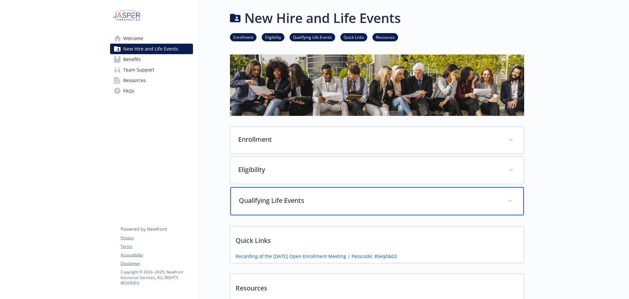
drag, startPoint x: 263, startPoint y: 200, endPoint x: 255, endPoint y: 196, distance: 9.3
click at [263, 200] on p "Qualifying Life Events" at bounding box center [369, 200] width 261 height 10
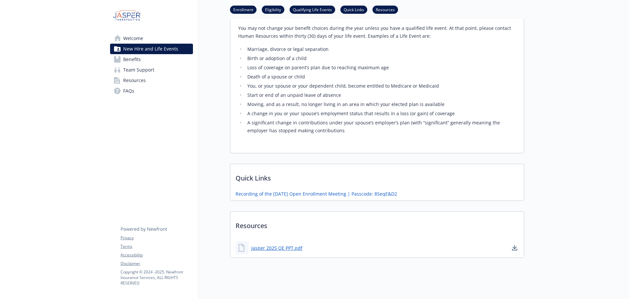
scroll to position [197, 0]
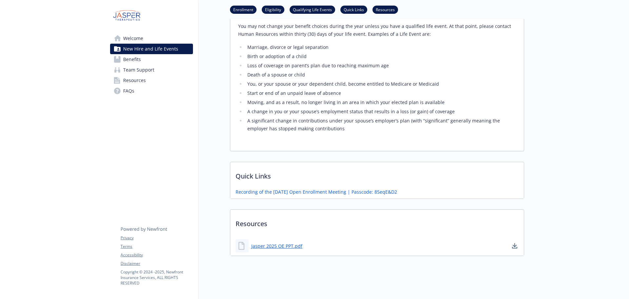
click at [258, 181] on p "Quick Links" at bounding box center [377, 174] width 294 height 24
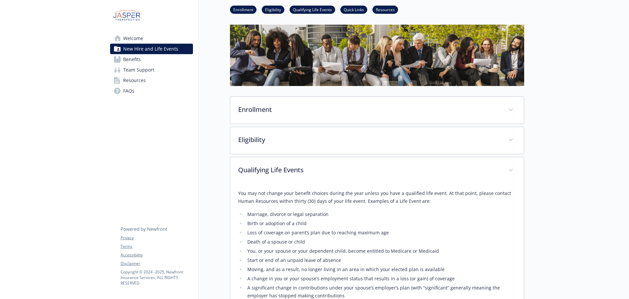
scroll to position [0, 0]
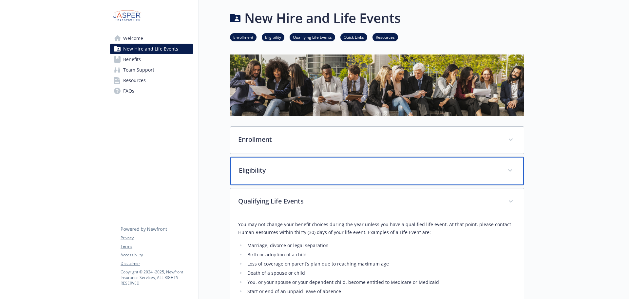
click at [256, 173] on p "Eligibility" at bounding box center [369, 170] width 261 height 10
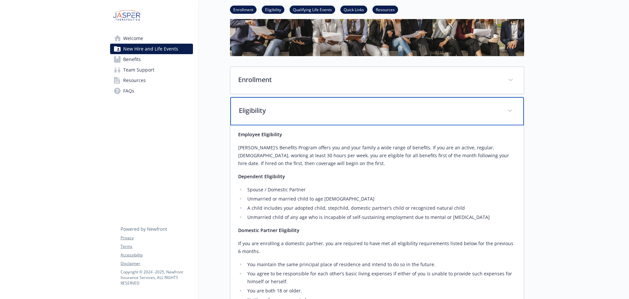
scroll to position [33, 0]
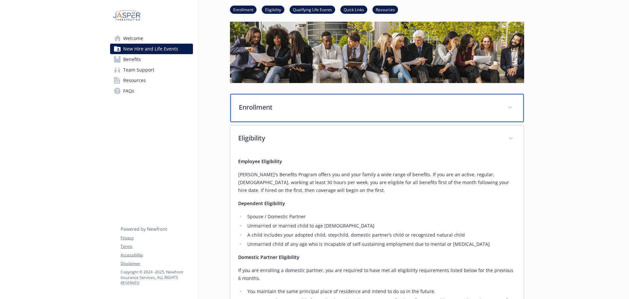
click at [260, 103] on p "Enrollment" at bounding box center [369, 107] width 261 height 10
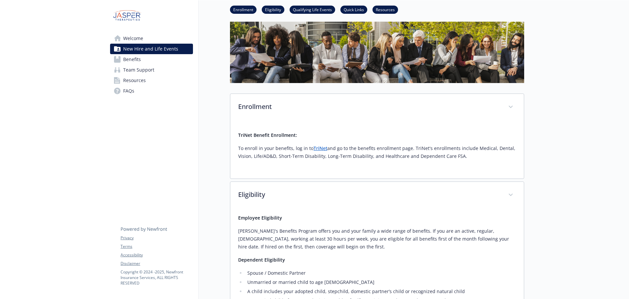
click at [316, 147] on link "TriNet" at bounding box center [321, 148] width 14 height 6
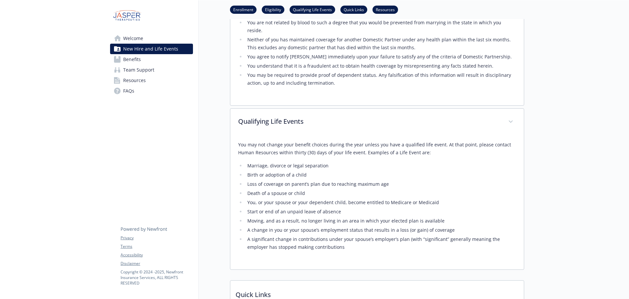
scroll to position [522, 0]
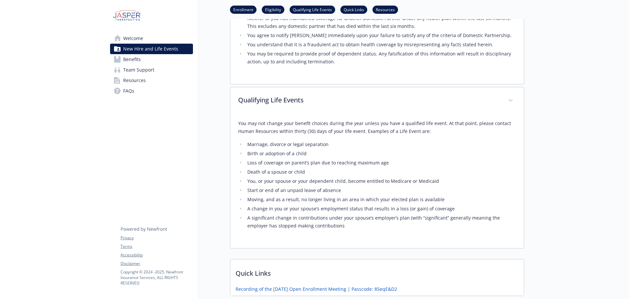
click at [134, 62] on span "Benefits" at bounding box center [132, 59] width 18 height 10
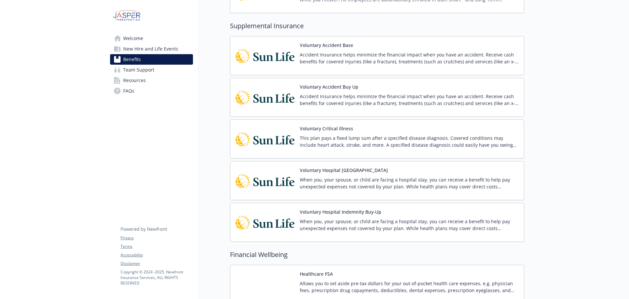
scroll to position [423, 0]
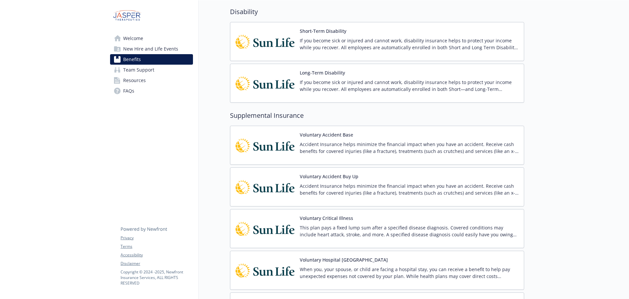
click at [141, 51] on span "New Hire and Life Events" at bounding box center [150, 49] width 55 height 10
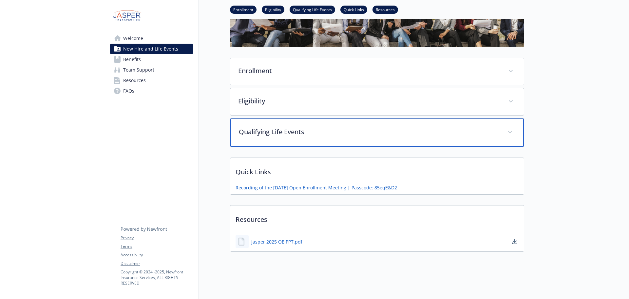
click at [406, 136] on div "Qualifying Life Events" at bounding box center [377, 132] width 294 height 28
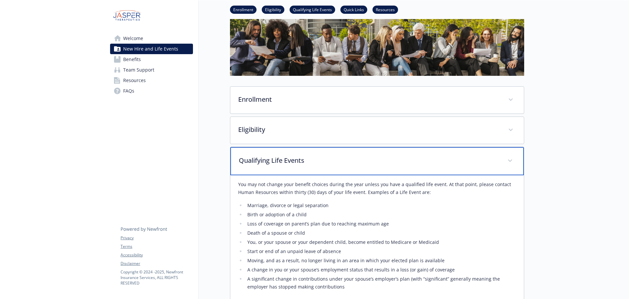
scroll to position [0, 0]
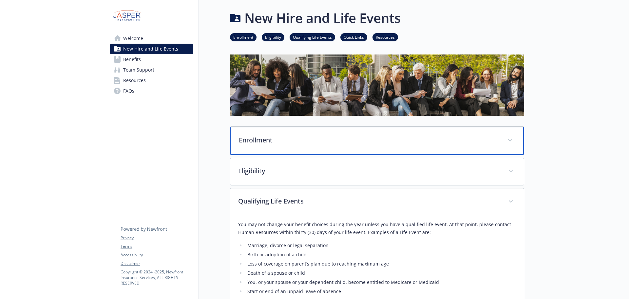
click at [291, 143] on p "Enrollment" at bounding box center [369, 140] width 261 height 10
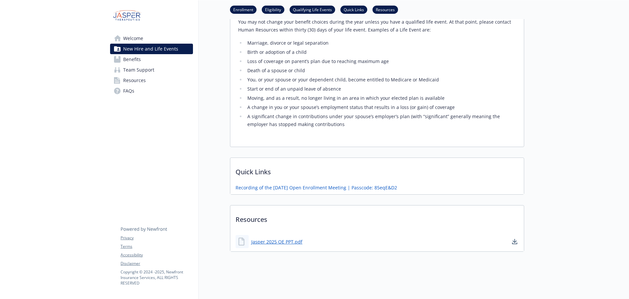
scroll to position [66, 0]
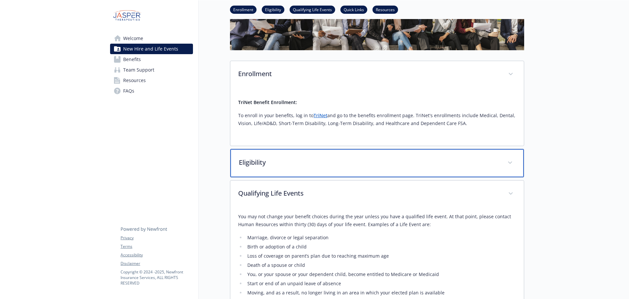
drag, startPoint x: 313, startPoint y: 170, endPoint x: 343, endPoint y: 164, distance: 30.7
click at [313, 170] on div "Eligibility" at bounding box center [377, 163] width 294 height 28
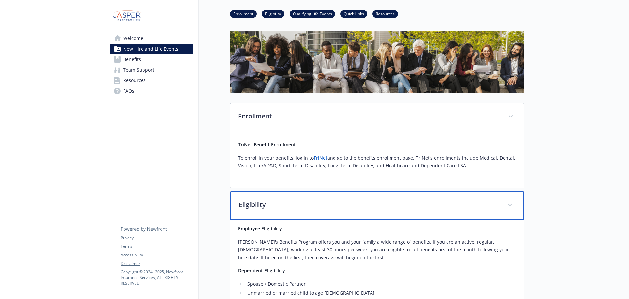
scroll to position [0, 0]
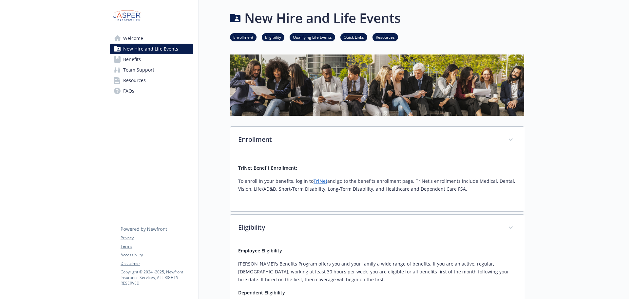
click at [134, 61] on span "Benefits" at bounding box center [132, 59] width 18 height 10
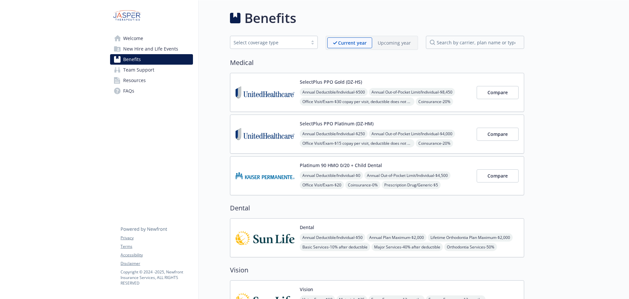
click at [296, 102] on div "SelectPlus PPO Gold (DZ-HS) Annual Deductible/Individual - $500 Annual Out-of-P…" at bounding box center [354, 92] width 236 height 28
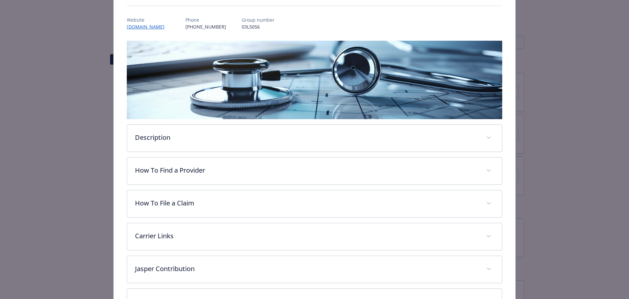
scroll to position [189, 0]
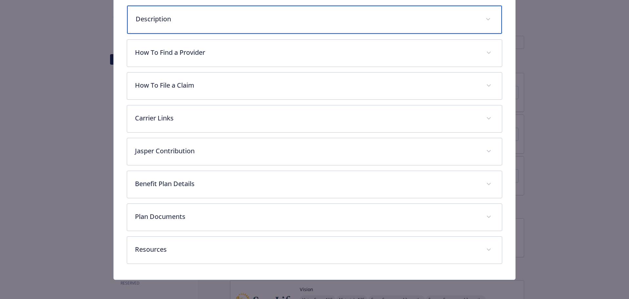
click at [180, 22] on p "Description" at bounding box center [307, 19] width 342 height 10
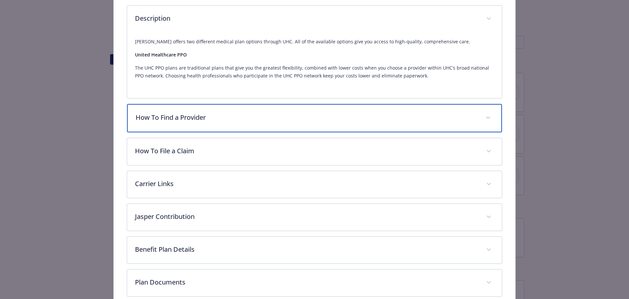
click at [264, 121] on p "How To Find a Provider" at bounding box center [307, 117] width 342 height 10
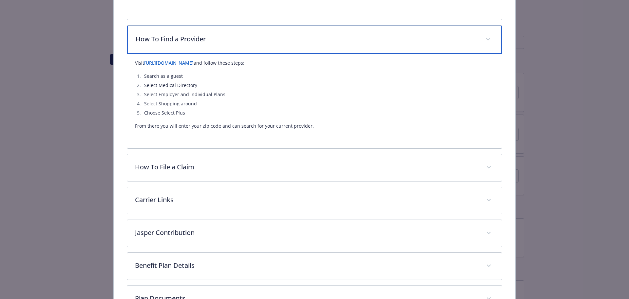
scroll to position [320, 0]
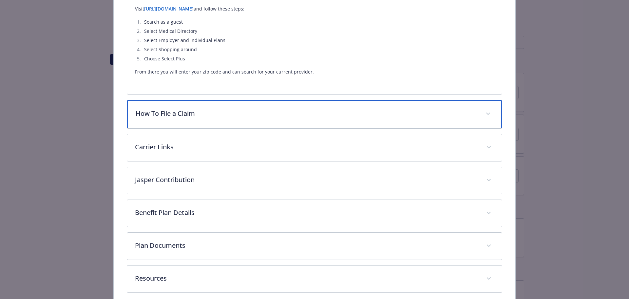
click at [250, 117] on p "How To File a Claim" at bounding box center [307, 113] width 342 height 10
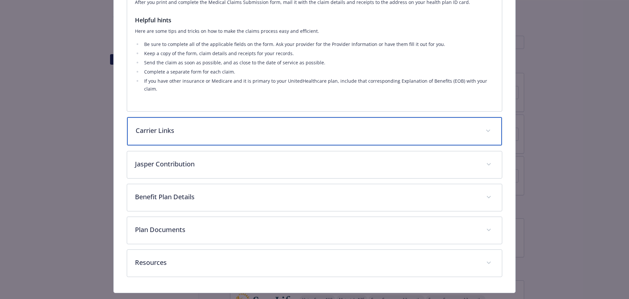
click at [248, 126] on p "Carrier Links" at bounding box center [307, 131] width 342 height 10
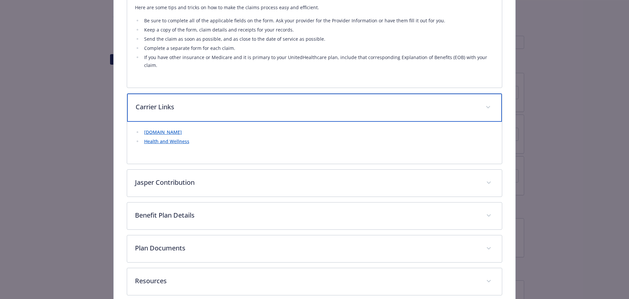
scroll to position [565, 0]
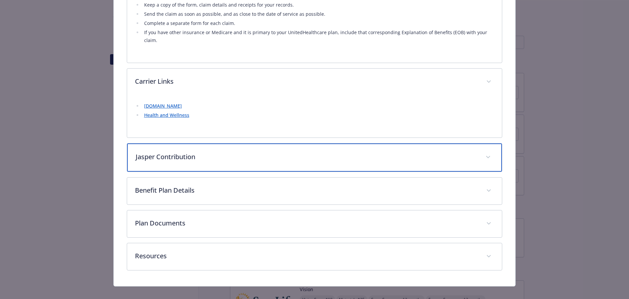
click at [239, 152] on p "Jasper Contribution" at bounding box center [307, 157] width 342 height 10
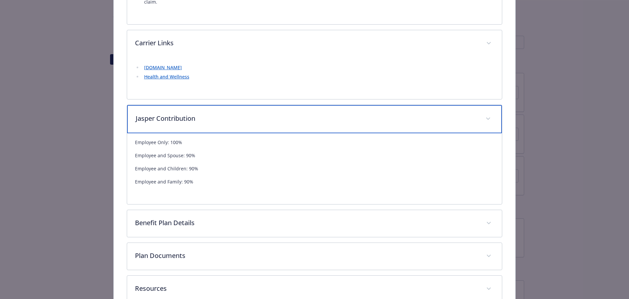
scroll to position [636, 0]
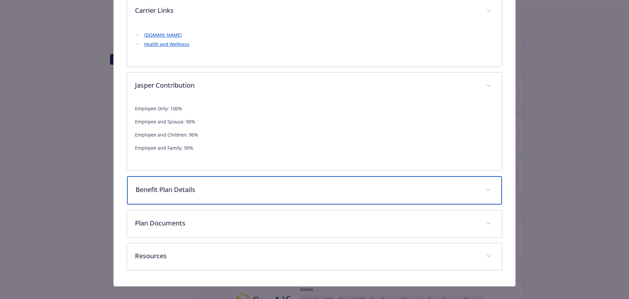
drag, startPoint x: 231, startPoint y: 184, endPoint x: 234, endPoint y: 181, distance: 3.5
click at [231, 184] on p "Benefit Plan Details" at bounding box center [307, 189] width 342 height 10
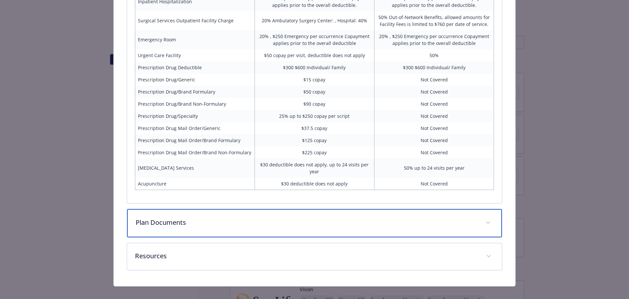
click at [239, 217] on p "Plan Documents" at bounding box center [307, 222] width 342 height 10
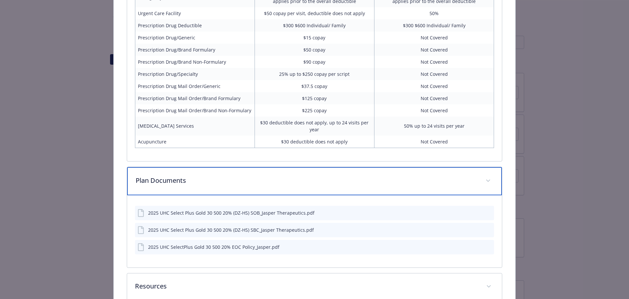
scroll to position [1046, 0]
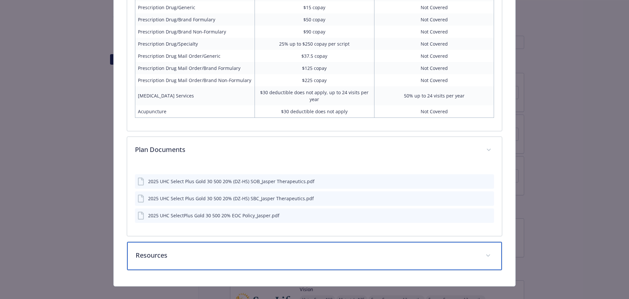
click at [207, 256] on div "Resources" at bounding box center [314, 256] width 375 height 28
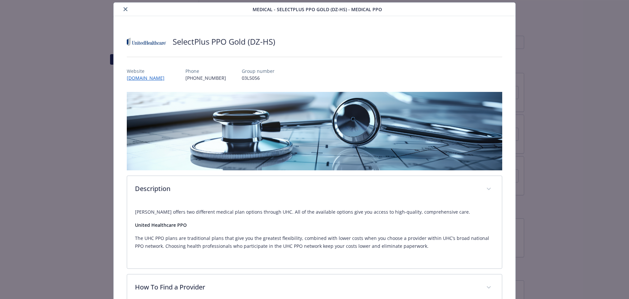
scroll to position [0, 0]
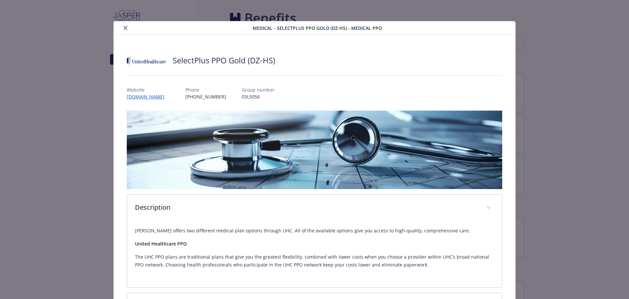
click at [124, 28] on icon "close" at bounding box center [126, 28] width 4 height 4
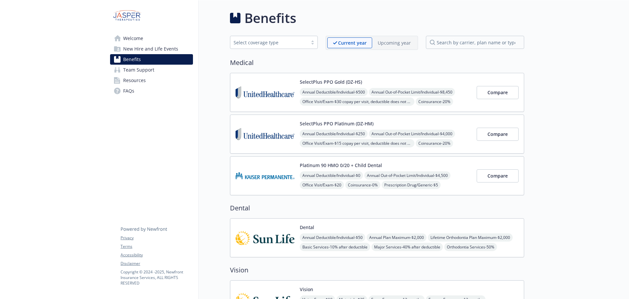
click at [136, 82] on span "Resources" at bounding box center [134, 80] width 23 height 10
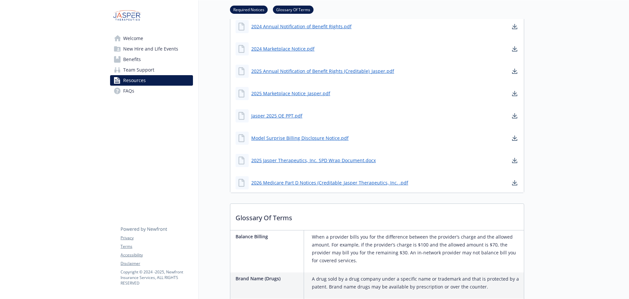
scroll to position [197, 0]
click at [133, 40] on span "Welcome" at bounding box center [133, 38] width 20 height 10
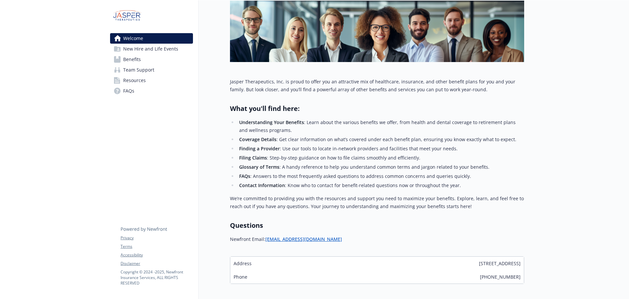
click at [137, 51] on span "New Hire and Life Events" at bounding box center [150, 49] width 55 height 10
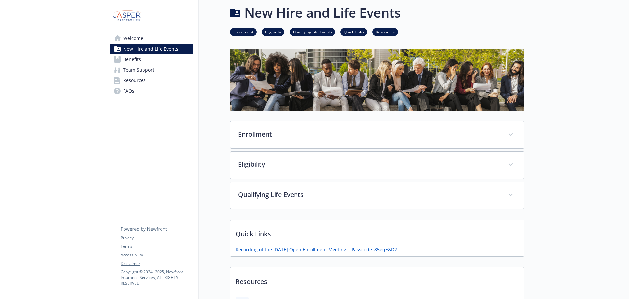
scroll to position [70, 0]
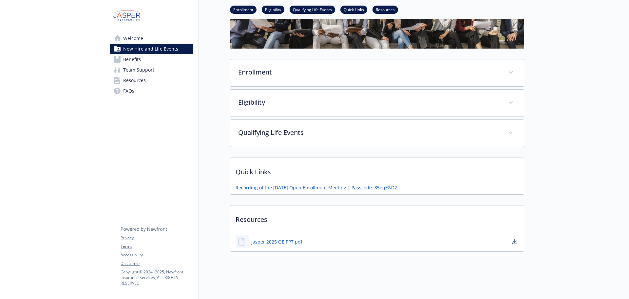
click at [135, 59] on span "Benefits" at bounding box center [132, 59] width 18 height 10
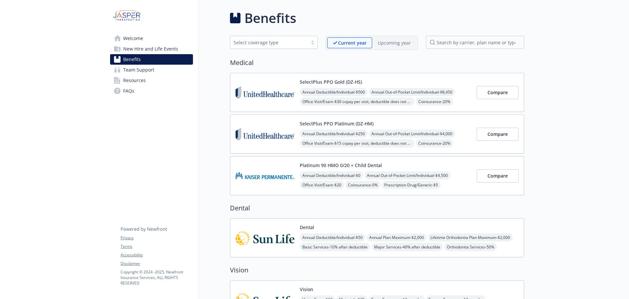
click at [326, 87] on div "SelectPlus PPO Gold (DZ-HS) Annual Deductible/Individual - $500 Annual Out-of-P…" at bounding box center [386, 92] width 172 height 28
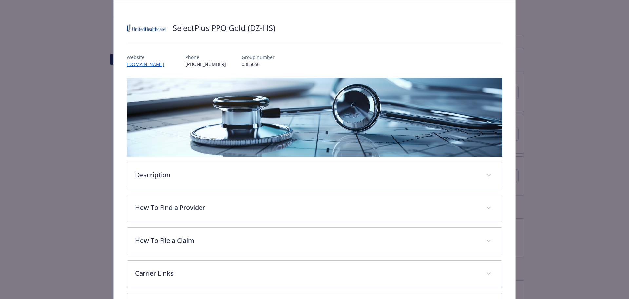
scroll to position [33, 0]
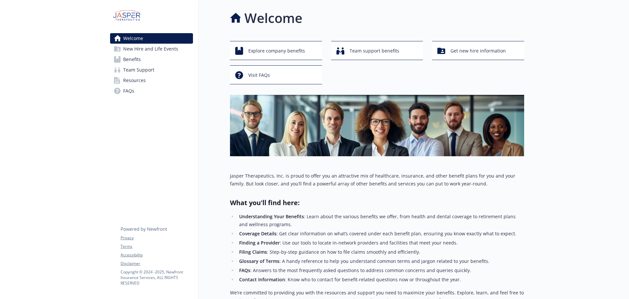
click at [135, 51] on span "New Hire and Life Events" at bounding box center [150, 49] width 55 height 10
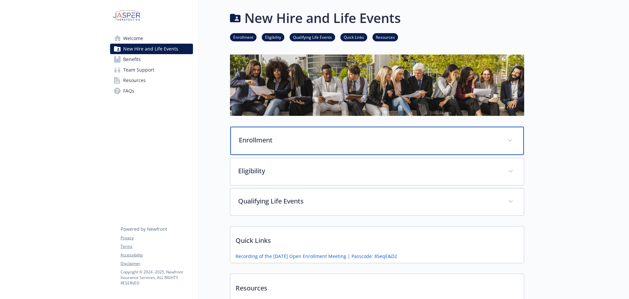
click at [314, 147] on div "Enrollment" at bounding box center [377, 140] width 294 height 28
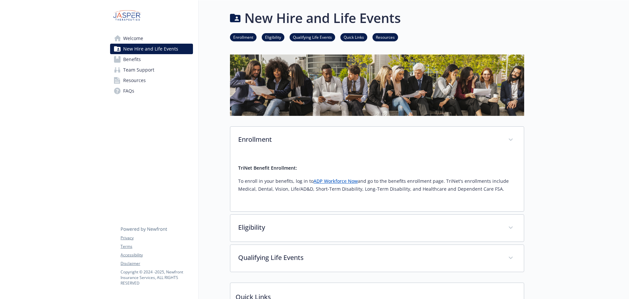
click at [549, 82] on div at bounding box center [576, 211] width 105 height 423
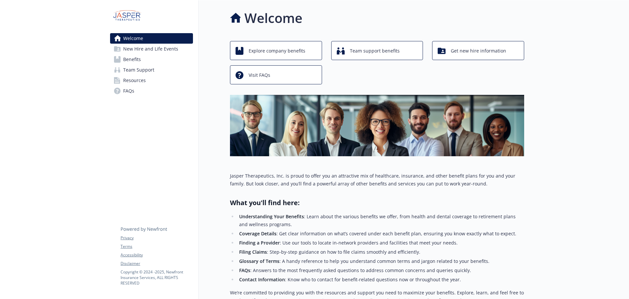
click at [133, 50] on span "New Hire and Life Events" at bounding box center [150, 49] width 55 height 10
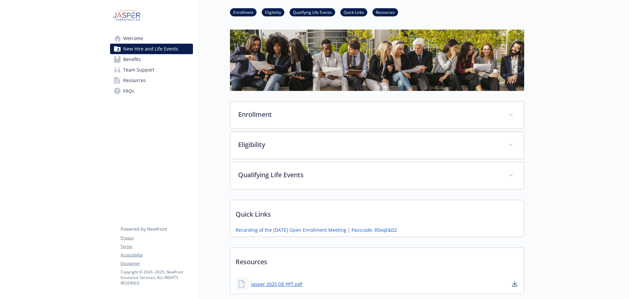
scroll to position [72, 0]
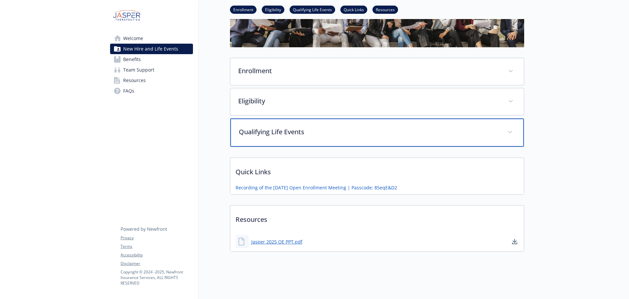
click at [310, 132] on p "Qualifying Life Events" at bounding box center [369, 132] width 261 height 10
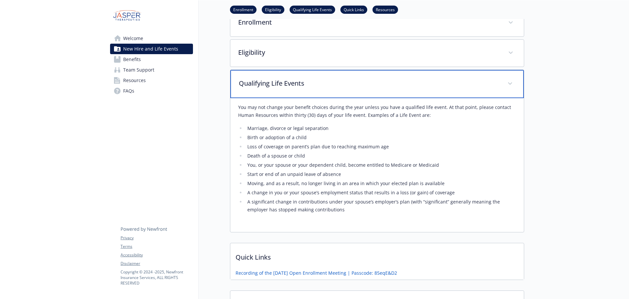
scroll to position [76, 0]
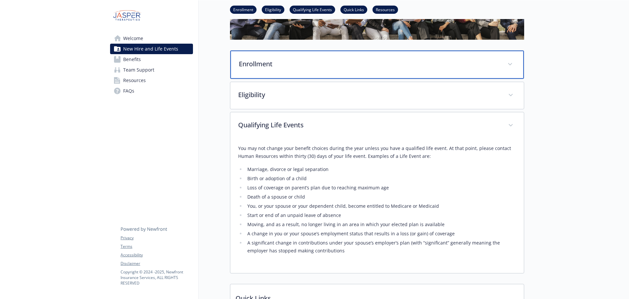
click at [300, 65] on p "Enrollment" at bounding box center [369, 64] width 261 height 10
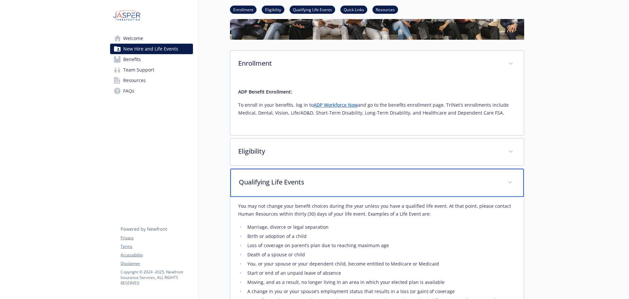
click at [282, 177] on div "Qualifying Life Events" at bounding box center [377, 182] width 294 height 28
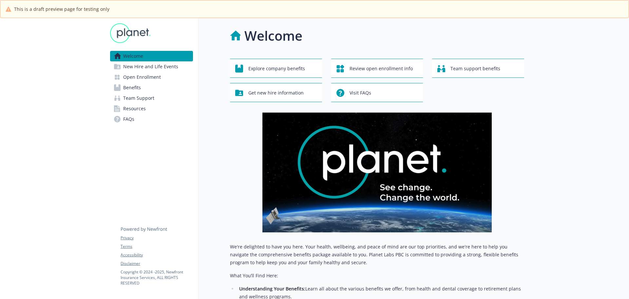
click at [140, 106] on span "Resources" at bounding box center [134, 108] width 23 height 10
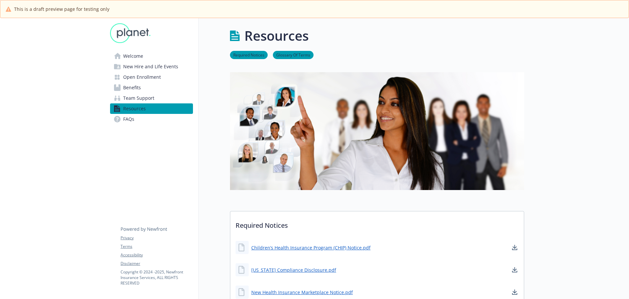
click at [125, 97] on span "Team Support" at bounding box center [138, 98] width 31 height 10
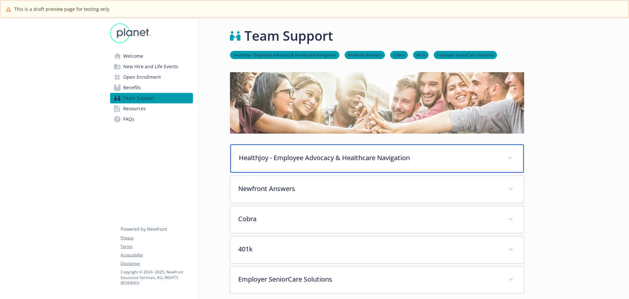
click at [382, 164] on div "HealthJoy - Employee Advocacy & Healthcare Navigation" at bounding box center [377, 158] width 294 height 28
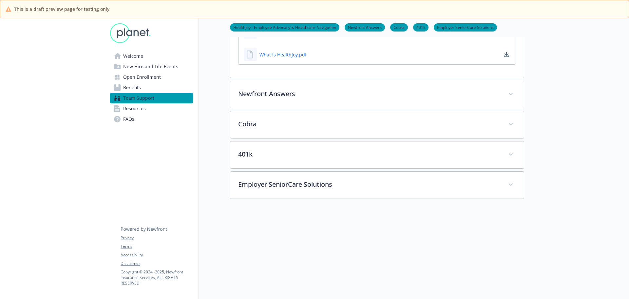
scroll to position [475, 0]
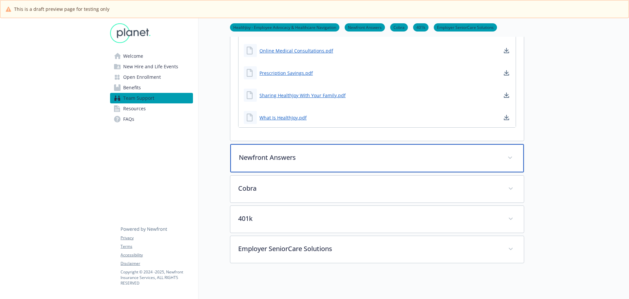
click at [286, 167] on div "Newfront Answers" at bounding box center [377, 158] width 294 height 28
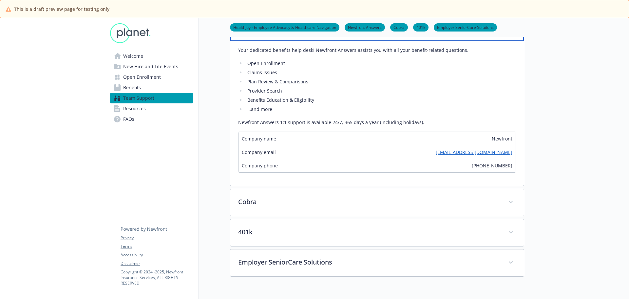
scroll to position [639, 0]
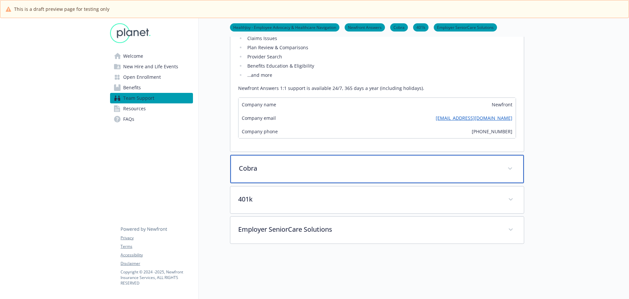
click at [343, 173] on p "Cobra" at bounding box center [369, 168] width 261 height 10
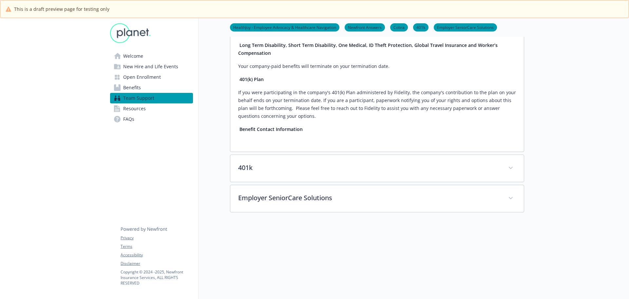
scroll to position [1196, 0]
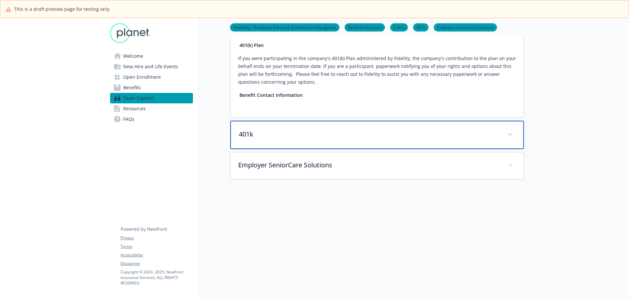
click at [335, 138] on div "401k" at bounding box center [377, 135] width 294 height 28
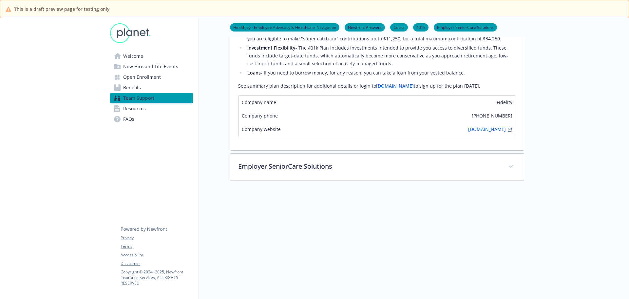
scroll to position [1393, 0]
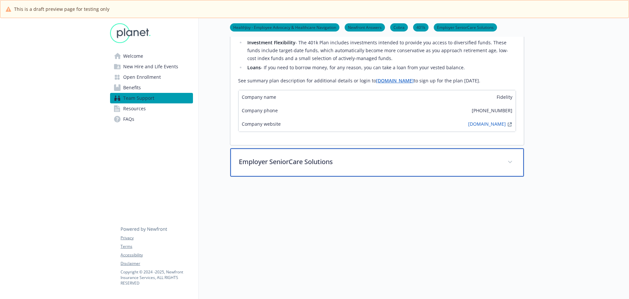
click at [340, 157] on p "Employer SeniorCare Solutions" at bounding box center [369, 162] width 261 height 10
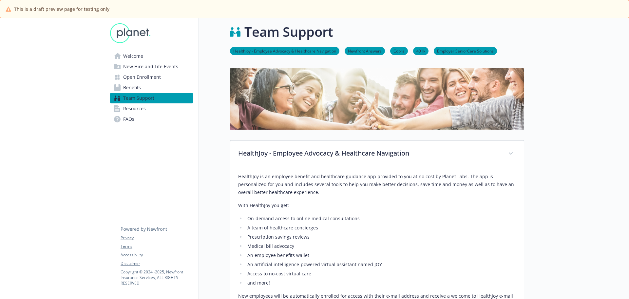
scroll to position [0, 0]
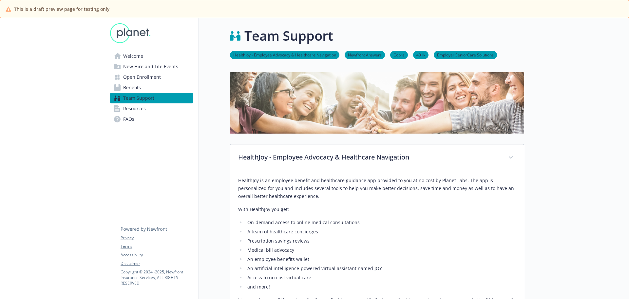
click at [131, 66] on span "New Hire and Life Events" at bounding box center [150, 66] width 55 height 10
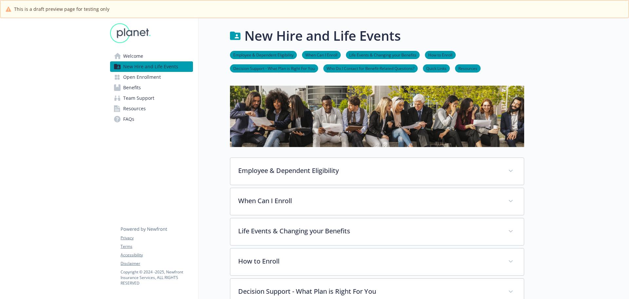
click at [131, 75] on span "Open Enrollment" at bounding box center [142, 77] width 38 height 10
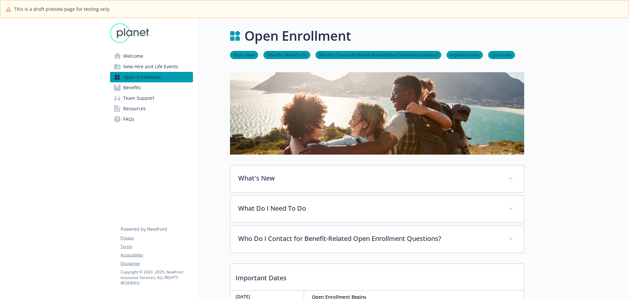
click at [131, 83] on span "Benefits" at bounding box center [132, 87] width 18 height 10
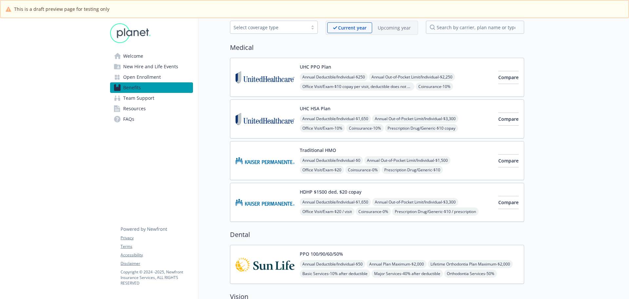
click at [339, 78] on span "Annual Deductible/Individual - $250" at bounding box center [334, 77] width 68 height 8
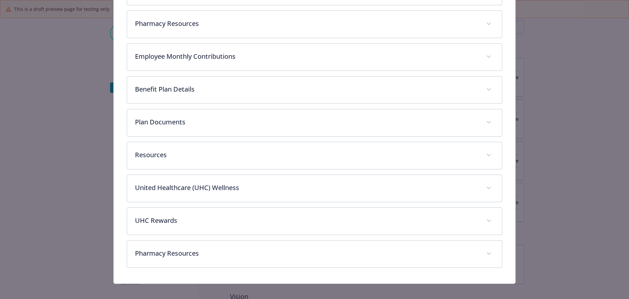
scroll to position [254, 0]
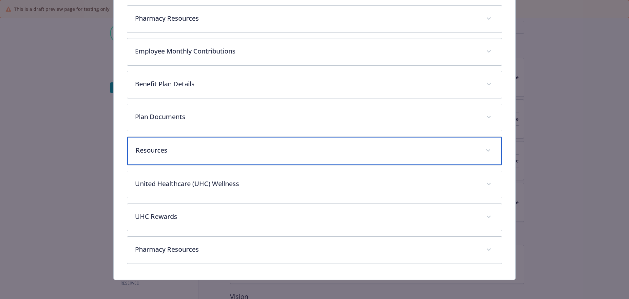
click at [183, 151] on p "Resources" at bounding box center [307, 150] width 342 height 10
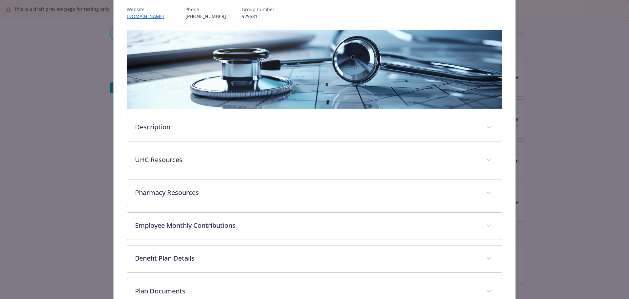
scroll to position [71, 0]
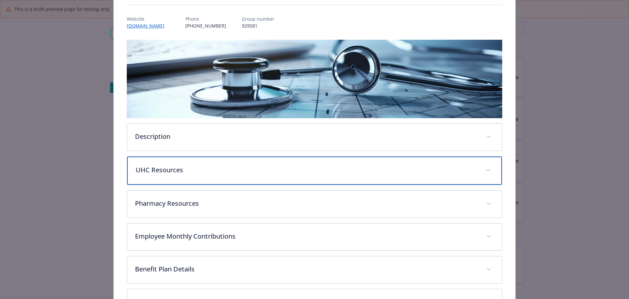
click at [225, 163] on div "UHC Resources" at bounding box center [314, 170] width 375 height 28
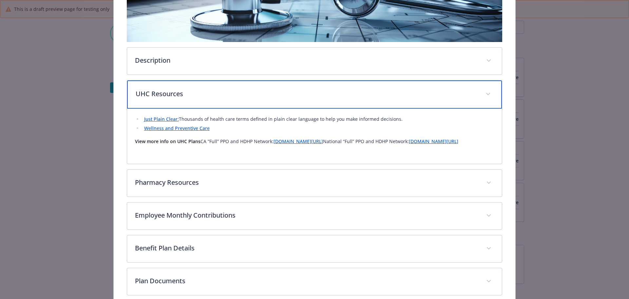
scroll to position [169, 0]
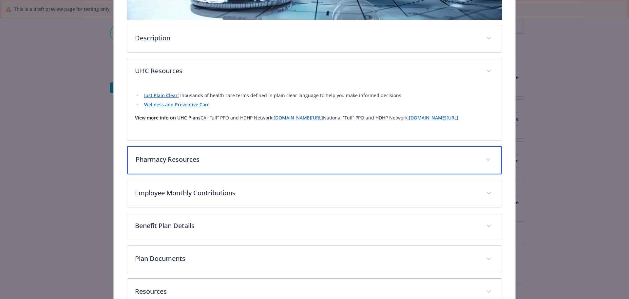
click at [233, 164] on p "Pharmacy Resources" at bounding box center [307, 159] width 342 height 10
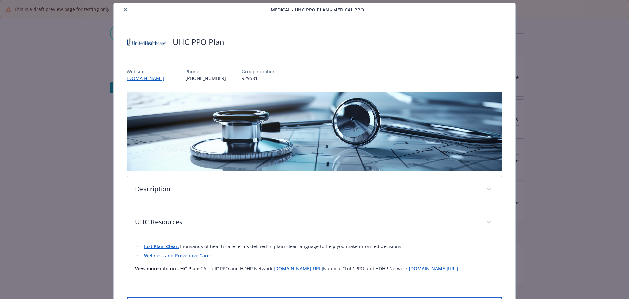
scroll to position [0, 0]
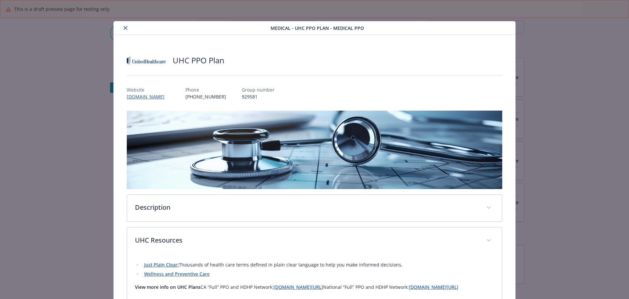
click at [124, 29] on icon "close" at bounding box center [126, 28] width 4 height 4
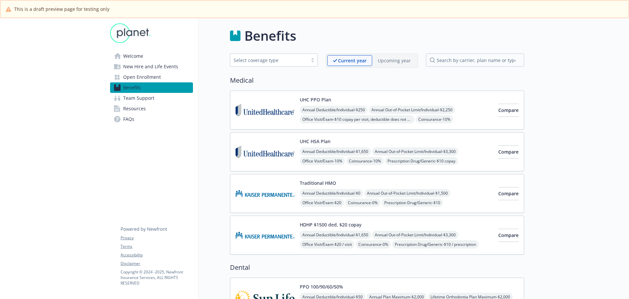
click at [136, 97] on span "Team Support" at bounding box center [138, 98] width 31 height 10
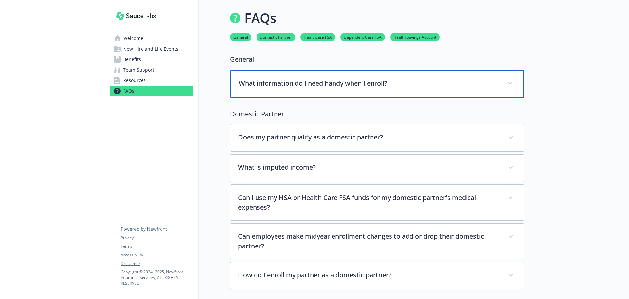
click at [427, 85] on p "What information do I need handy when I enroll?" at bounding box center [369, 83] width 261 height 10
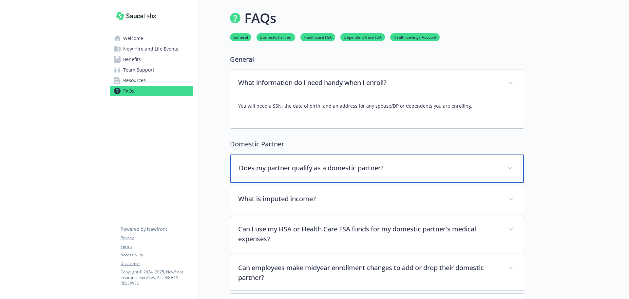
click at [509, 168] on icon at bounding box center [510, 168] width 4 height 3
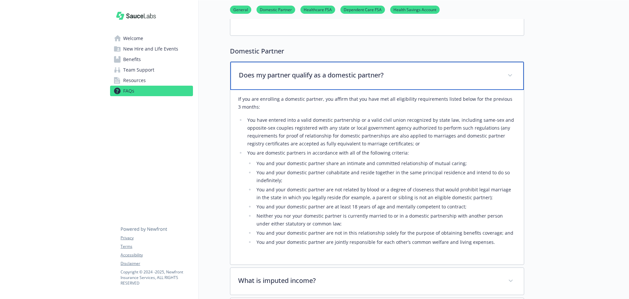
scroll to position [98, 0]
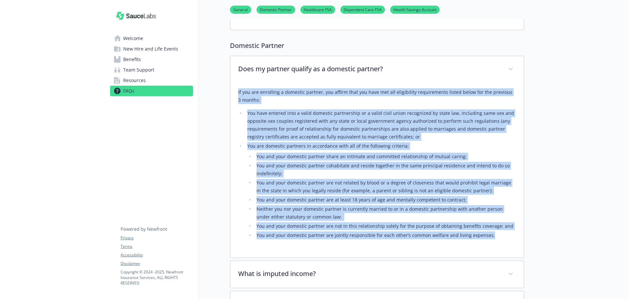
drag, startPoint x: 488, startPoint y: 237, endPoint x: 238, endPoint y: 92, distance: 289.4
click at [238, 92] on div "If you are enrolling a domestic partner, you affirm that you have met all eligi…" at bounding box center [377, 170] width 294 height 174
copy div "Lo ips dol sitametco a elitsedd eiusmod, tem incidi utla etd magn ali eni admin…"
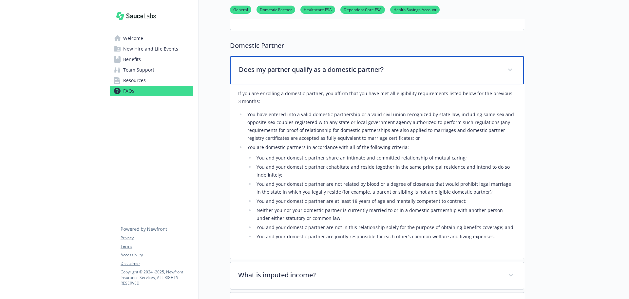
click at [510, 69] on icon at bounding box center [510, 69] width 4 height 3
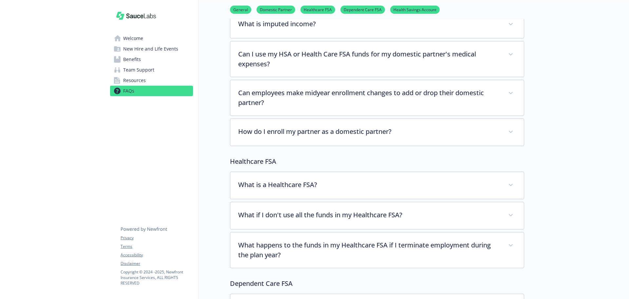
scroll to position [164, 0]
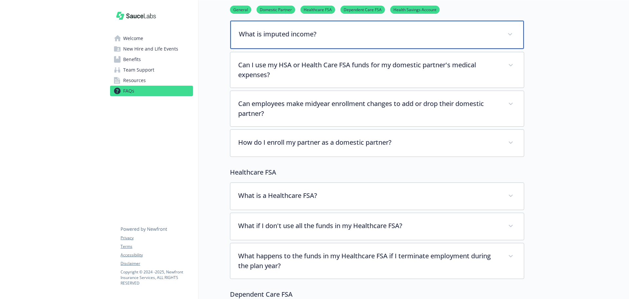
click at [358, 42] on div "What is imputed income?" at bounding box center [377, 35] width 294 height 28
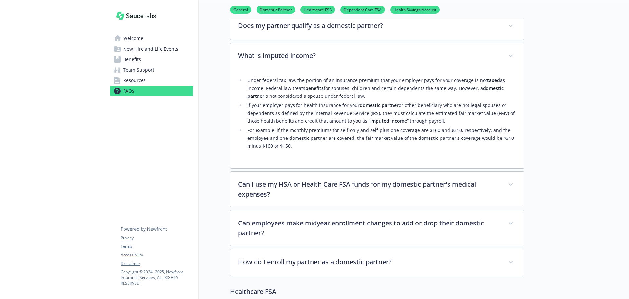
scroll to position [131, 0]
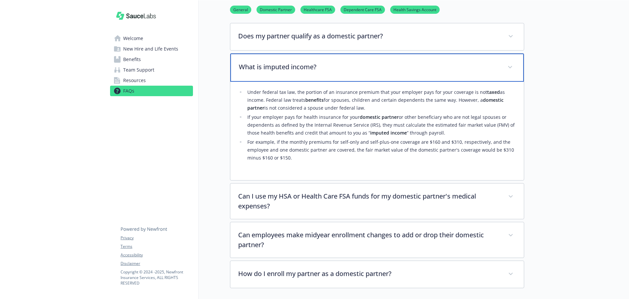
click at [509, 64] on span at bounding box center [510, 67] width 10 height 10
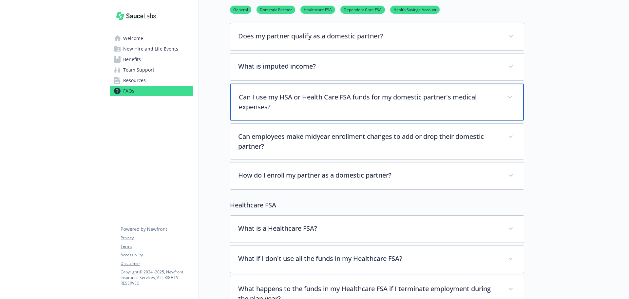
click at [512, 95] on span at bounding box center [510, 97] width 10 height 10
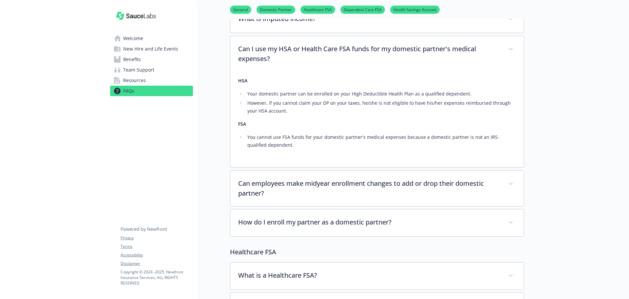
scroll to position [197, 0]
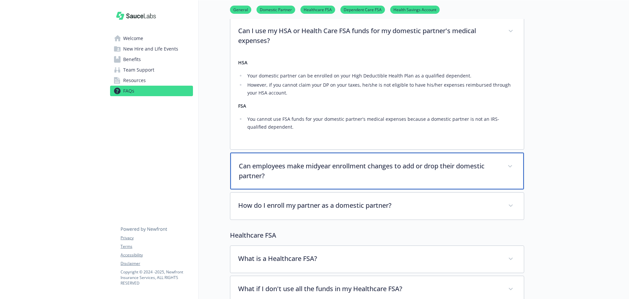
click at [502, 166] on div "Can employees make midyear enrollment changes to add or drop their domestic par…" at bounding box center [377, 170] width 294 height 37
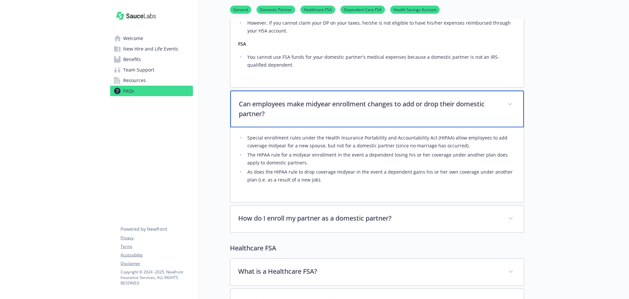
scroll to position [262, 0]
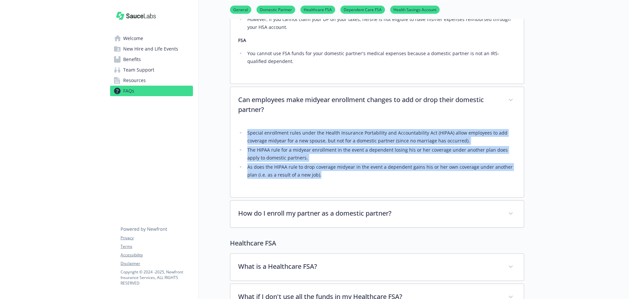
drag, startPoint x: 327, startPoint y: 181, endPoint x: 246, endPoint y: 139, distance: 90.7
click at [240, 136] on div "Special enrollment rules under the Health Insurance Portability and Accountabil…" at bounding box center [377, 155] width 278 height 67
copy ul "Special enrollment rules under the Health Insurance Portability and Accountabil…"
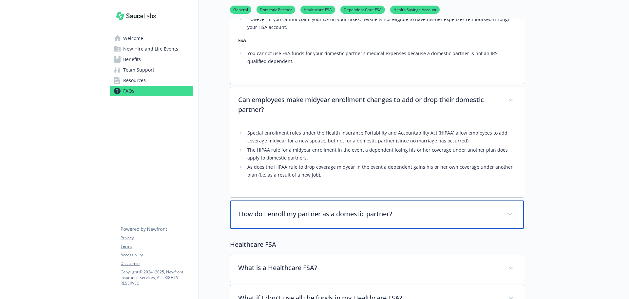
click at [370, 207] on div "How do I enroll my partner as a domestic partner?" at bounding box center [377, 214] width 294 height 28
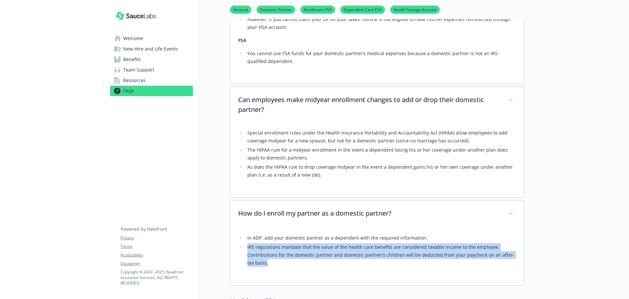
drag, startPoint x: 273, startPoint y: 262, endPoint x: 243, endPoint y: 248, distance: 33.1
click at [242, 248] on ul "In ADP, add your domestic partner as a dependent with the required information.…" at bounding box center [377, 250] width 278 height 33
copy li "IRS regulations mandate that the value of the health care benefits are consider…"
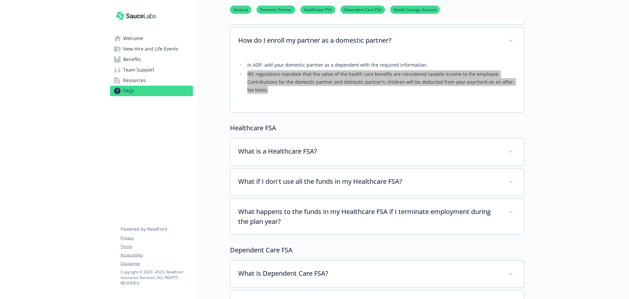
scroll to position [459, 0]
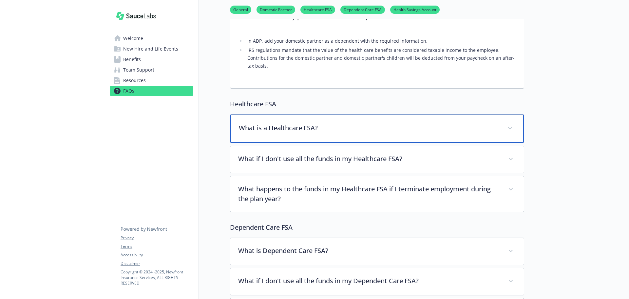
click at [331, 128] on p "What is a Healthcare FSA?" at bounding box center [369, 128] width 261 height 10
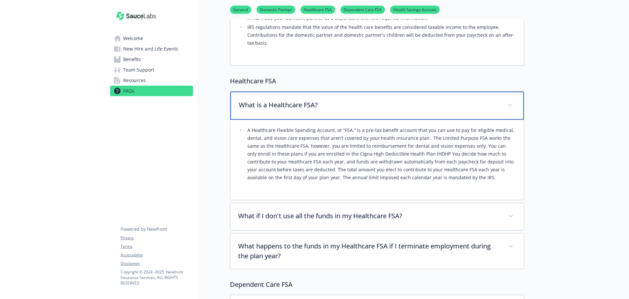
scroll to position [492, 0]
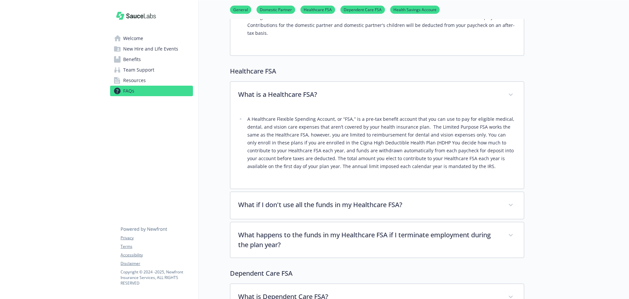
click at [339, 152] on li "A Healthcare Flexible Spending Account, or “FSA,” is a pre-tax benefit account …" at bounding box center [380, 142] width 271 height 55
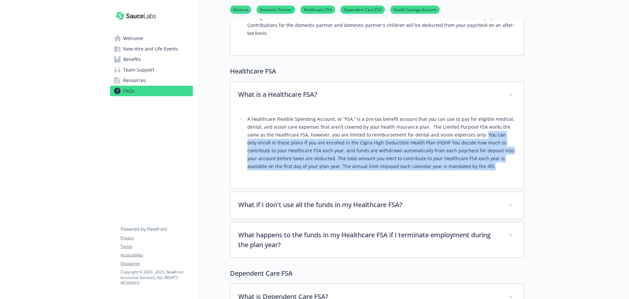
drag, startPoint x: 469, startPoint y: 135, endPoint x: 509, endPoint y: 164, distance: 49.0
click at [509, 164] on li "A Healthcare Flexible Spending Account, or “FSA,” is a pre-tax benefit account …" at bounding box center [380, 142] width 271 height 55
copy li "You can only enroll in these plans if you are enrolled in the Cigna High Deduct…"
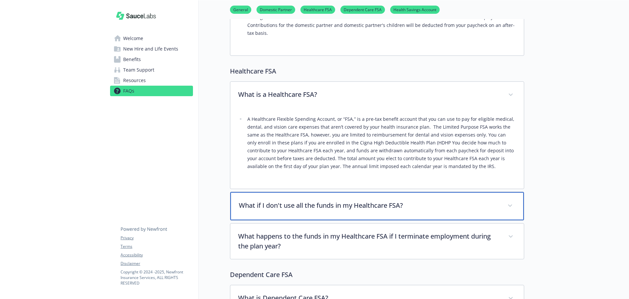
click at [311, 204] on p "What if I don't use all the funds in my Healthcare FSA?" at bounding box center [369, 205] width 261 height 10
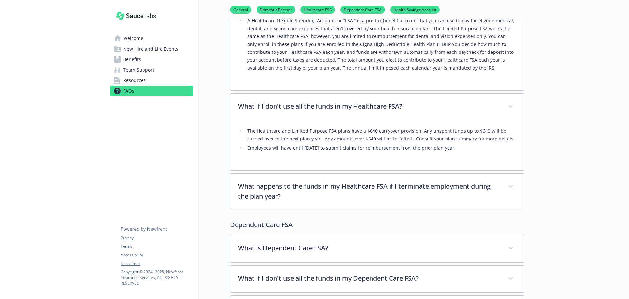
scroll to position [557, 0]
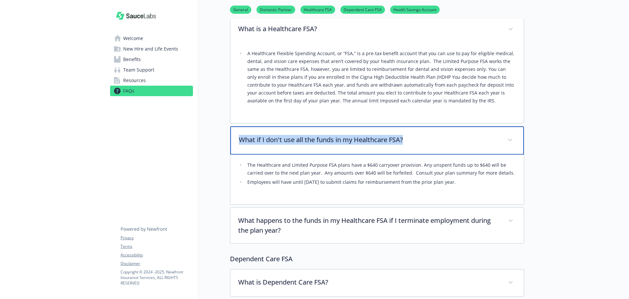
drag, startPoint x: 412, startPoint y: 137, endPoint x: 235, endPoint y: 137, distance: 176.9
copy p "What if I don't use all the funds in my Healthcare FSA?"
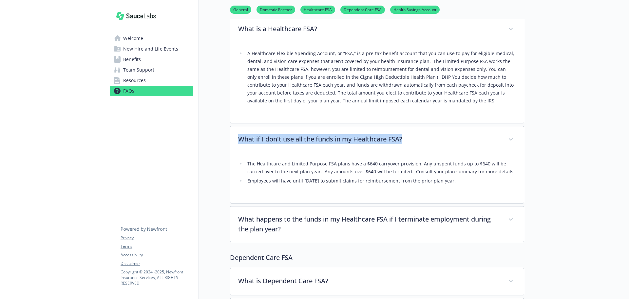
drag, startPoint x: 440, startPoint y: 184, endPoint x: 262, endPoint y: 171, distance: 177.8
click at [248, 165] on ul "The Healthcare and Limited Purpose FSA plans have a $640 carryover provision. A…" at bounding box center [377, 172] width 278 height 25
copy ul "The Healthcare and Limited Purpose FSA plans have a $640 carryover provision. A…"
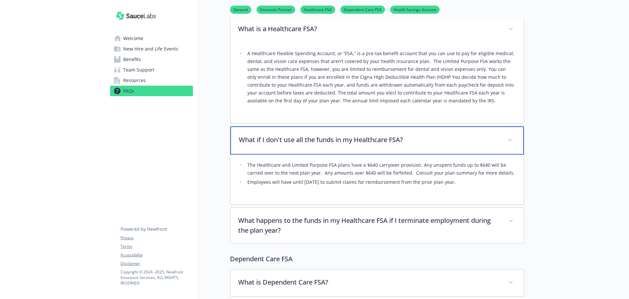
click at [514, 140] on span at bounding box center [510, 140] width 10 height 10
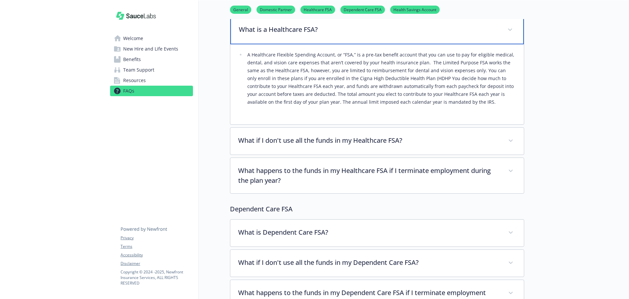
drag, startPoint x: 511, startPoint y: 31, endPoint x: 505, endPoint y: 63, distance: 32.3
click at [511, 31] on span at bounding box center [510, 30] width 10 height 10
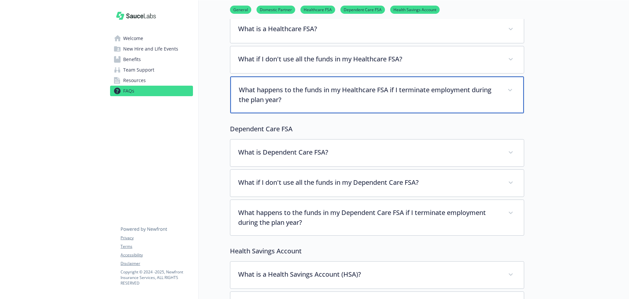
click at [445, 98] on p "What happens to the funds in my Healthcare FSA if I terminate employment during…" at bounding box center [369, 95] width 261 height 20
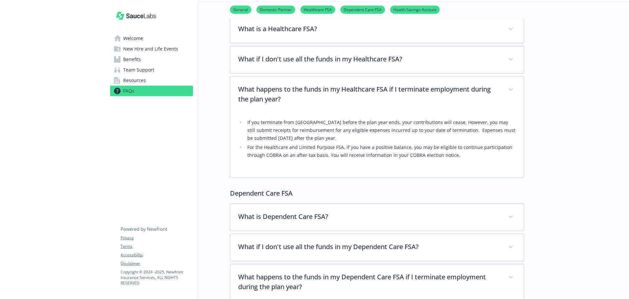
click at [271, 163] on div "If you terminate from [GEOGRAPHIC_DATA] before the plan year ends, your contrib…" at bounding box center [377, 141] width 278 height 58
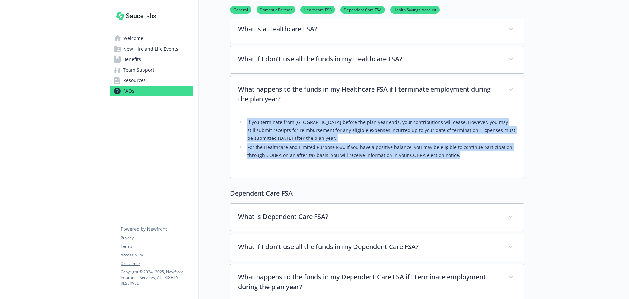
drag, startPoint x: 459, startPoint y: 155, endPoint x: 249, endPoint y: 125, distance: 211.9
click at [247, 120] on ul "If you terminate from [GEOGRAPHIC_DATA] before the plan year ends, your contrib…" at bounding box center [377, 138] width 278 height 41
copy ul "If you terminate from [GEOGRAPHIC_DATA] before the plan year ends, your contrib…"
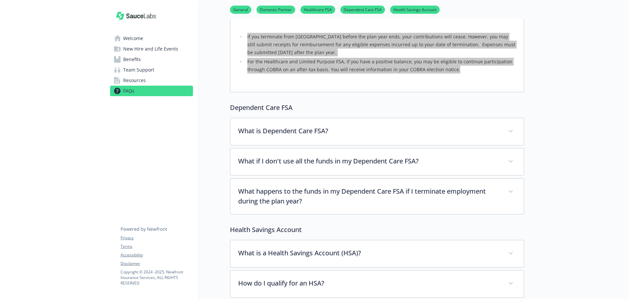
scroll to position [655, 0]
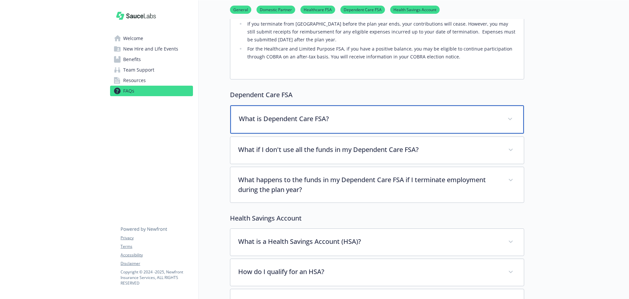
click at [513, 116] on span at bounding box center [510, 119] width 10 height 10
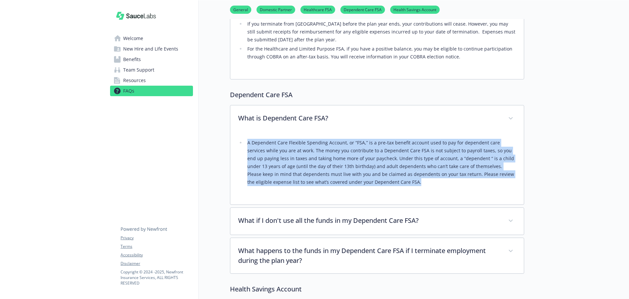
drag, startPoint x: 398, startPoint y: 185, endPoint x: 241, endPoint y: 144, distance: 162.4
click at [245, 144] on li "A Dependent Care Flexible Spending Account, or “FSA,” is a pre-tax benefit acco…" at bounding box center [380, 162] width 271 height 47
copy li "A Dependent Care Flexible Spending Account, or “FSA,” is a pre-tax benefit acco…"
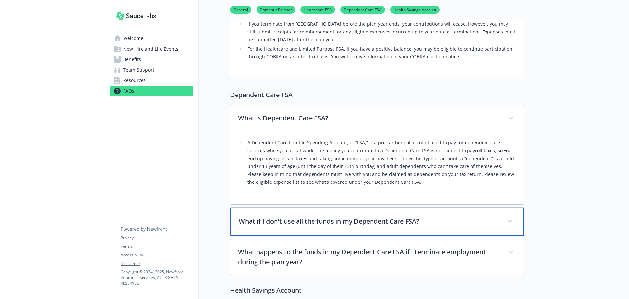
click at [363, 225] on div "What if I don't use all the funds in my Dependent Care FSA?" at bounding box center [377, 221] width 294 height 28
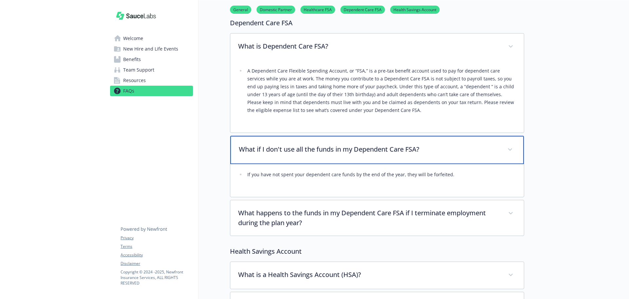
scroll to position [754, 0]
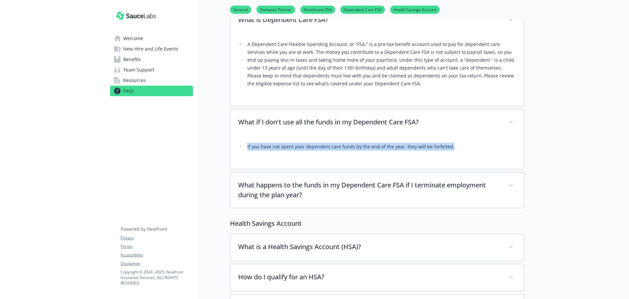
drag, startPoint x: 455, startPoint y: 150, endPoint x: 256, endPoint y: 147, distance: 199.9
click at [233, 141] on div "If you have not spent your dependent care funds by the end of the year, they wi…" at bounding box center [377, 152] width 294 height 33
copy li "If you have not spent your dependent care funds by the end of the year, they wi…"
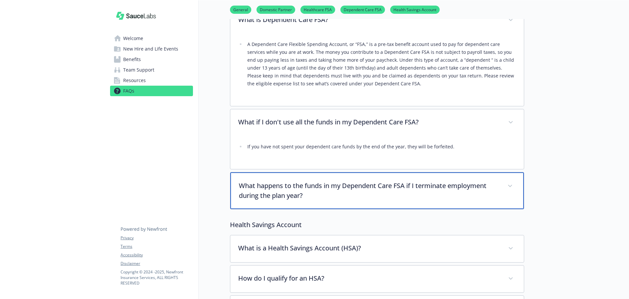
click at [348, 188] on p "What happens to the funds in my Dependent Care FSA if I terminate employment du…" at bounding box center [369, 191] width 261 height 20
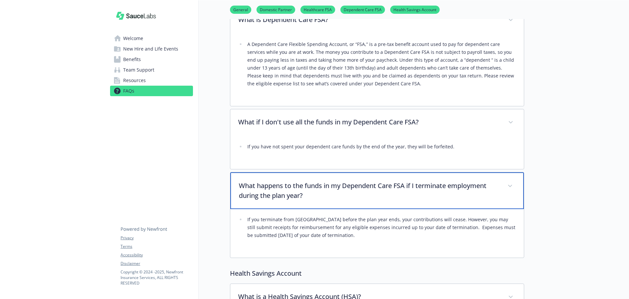
scroll to position [819, 0]
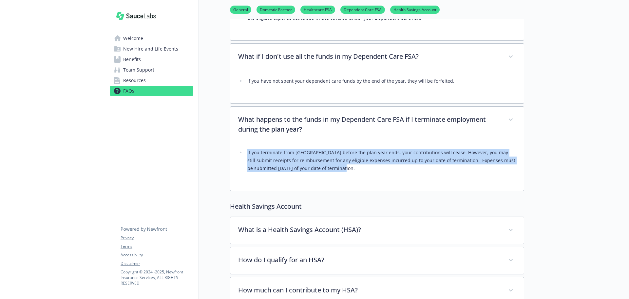
drag, startPoint x: 322, startPoint y: 174, endPoint x: 242, endPoint y: 153, distance: 82.3
click at [242, 153] on div "If you terminate from [GEOGRAPHIC_DATA] before the plan year ends, your contrib…" at bounding box center [377, 162] width 278 height 41
copy li "If you terminate from [GEOGRAPHIC_DATA] before the plan year ends, your contrib…"
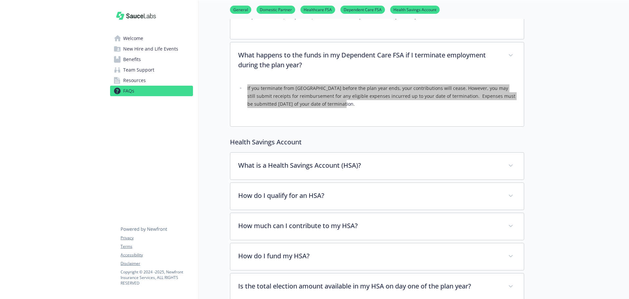
scroll to position [885, 0]
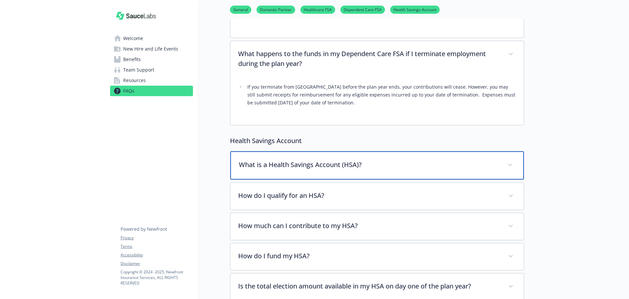
click at [372, 173] on div "What is a Health Savings Account (HSA)?" at bounding box center [377, 165] width 294 height 28
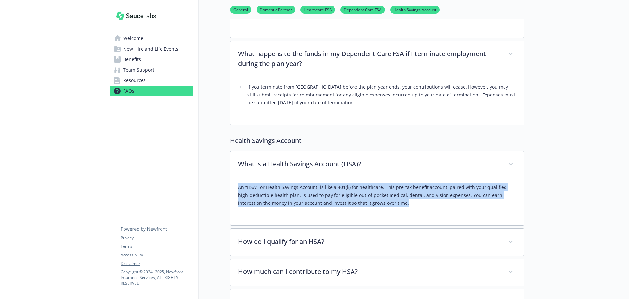
drag, startPoint x: 375, startPoint y: 206, endPoint x: 247, endPoint y: 190, distance: 128.8
click at [238, 189] on div "An “HSA”, or Health Savings Account, is like a 401(k) for healthcare. This pre-…" at bounding box center [377, 201] width 294 height 47
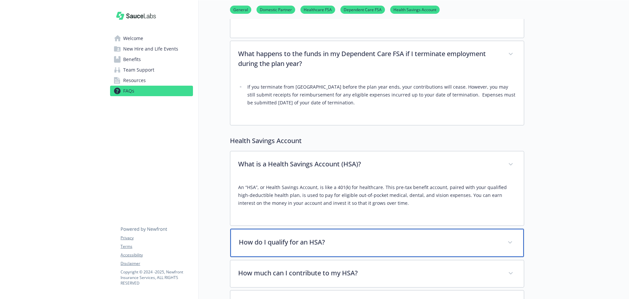
click at [335, 243] on p "How do I qualify for an HSA?" at bounding box center [369, 242] width 261 height 10
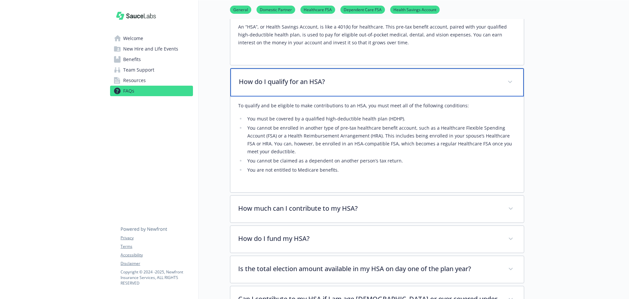
scroll to position [1049, 0]
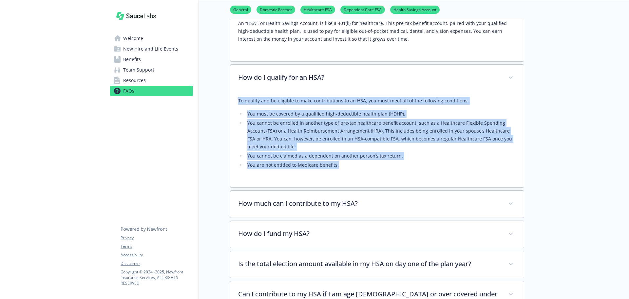
drag, startPoint x: 336, startPoint y: 169, endPoint x: 233, endPoint y: 100, distance: 123.2
click at [231, 99] on div "To qualify and be eligible to make contributions to an HSA, you must meet all o…" at bounding box center [377, 139] width 294 height 96
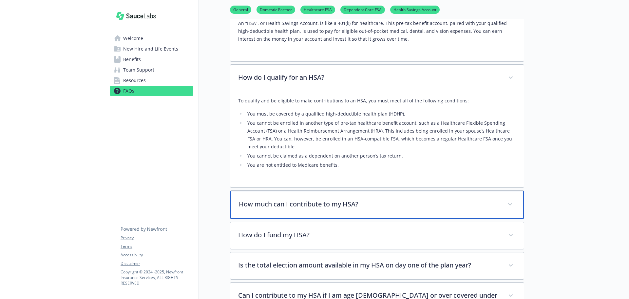
click at [342, 206] on p "How much can I contribute to my HSA?" at bounding box center [369, 204] width 261 height 10
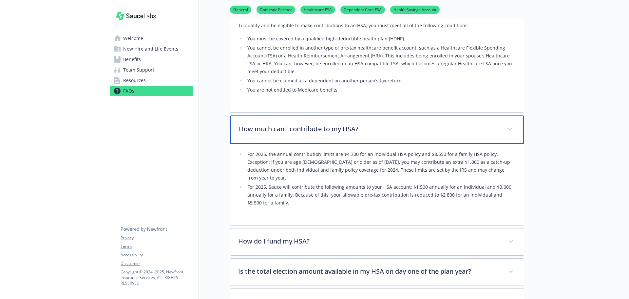
scroll to position [1147, 0]
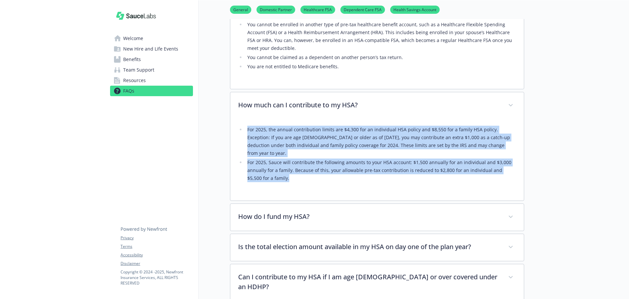
drag, startPoint x: 264, startPoint y: 171, endPoint x: 244, endPoint y: 129, distance: 46.8
click at [244, 129] on ul "For 2025, the annual contribution limits are $4,300 for an individual HSA polic…" at bounding box center [377, 154] width 278 height 56
click at [326, 167] on li "For 2025, Sauce will contribute the following amounts to your HSA account: $1,5…" at bounding box center [380, 170] width 271 height 24
drag, startPoint x: 278, startPoint y: 173, endPoint x: 283, endPoint y: 180, distance: 8.6
click at [278, 173] on li "For 2025, Sauce will contribute the following amounts to your HSA account: $1,5…" at bounding box center [380, 170] width 271 height 24
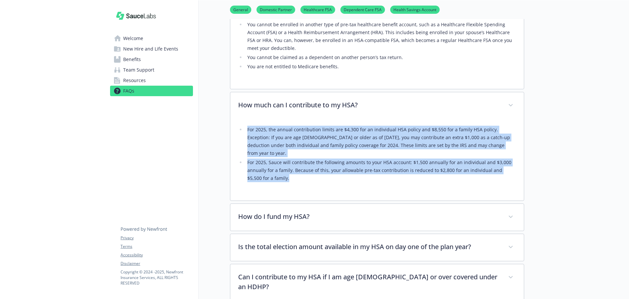
click at [314, 183] on div "For 2025, the annual contribution limits are $4,300 for an individual HSA polic…" at bounding box center [377, 155] width 278 height 73
drag, startPoint x: 283, startPoint y: 175, endPoint x: 246, endPoint y: 131, distance: 57.7
click at [246, 131] on div "For 2025, the annual contribution limits are $4,300 for an individual HSA polic…" at bounding box center [377, 155] width 278 height 73
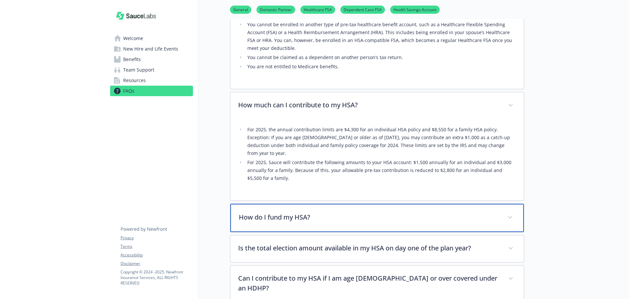
click at [318, 212] on p "How do I fund my HSA?" at bounding box center [369, 217] width 261 height 10
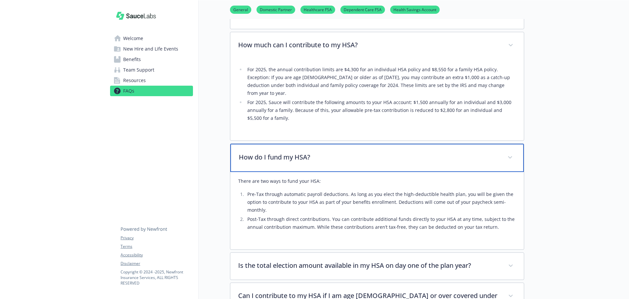
scroll to position [1212, 0]
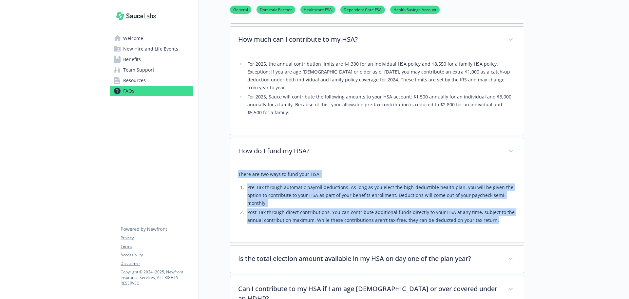
drag, startPoint x: 493, startPoint y: 214, endPoint x: 239, endPoint y: 167, distance: 258.9
click at [239, 170] on div "There are two ways to fund your HSA: Pre-Tax through automatic payroll deductio…" at bounding box center [377, 197] width 278 height 54
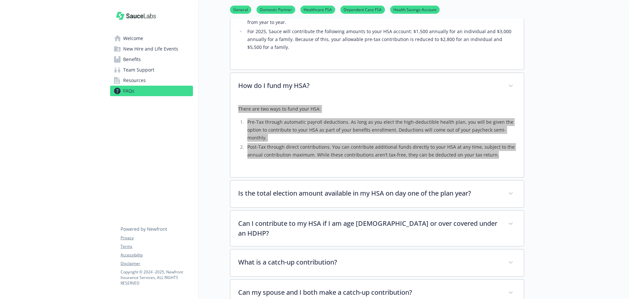
scroll to position [1278, 0]
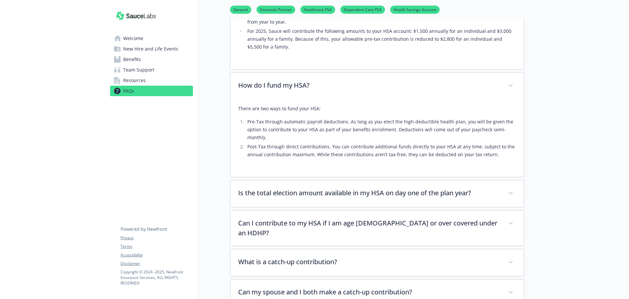
click at [324, 199] on div "What is a Health Savings Account (HSA)? An “HSA”, or Health Savings Account, is…" at bounding box center [377, 271] width 294 height 1026
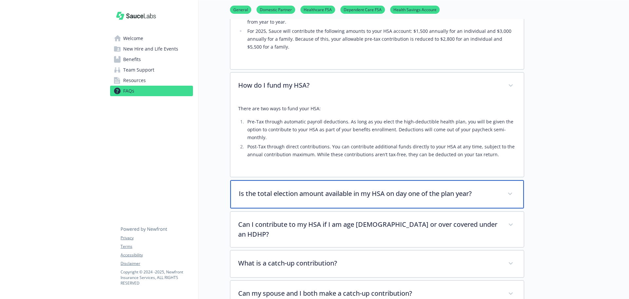
click at [506, 193] on div "Is the total election amount available in my HSA on day one of the plan year?" at bounding box center [377, 194] width 294 height 28
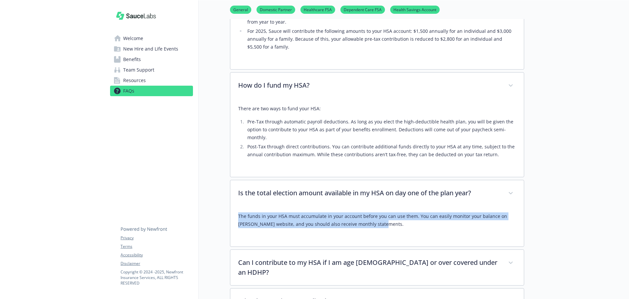
drag, startPoint x: 336, startPoint y: 213, endPoint x: 265, endPoint y: 214, distance: 70.8
click at [235, 208] on div "The funds in your HSA must accumulate in your account before you can use them. …" at bounding box center [377, 226] width 294 height 39
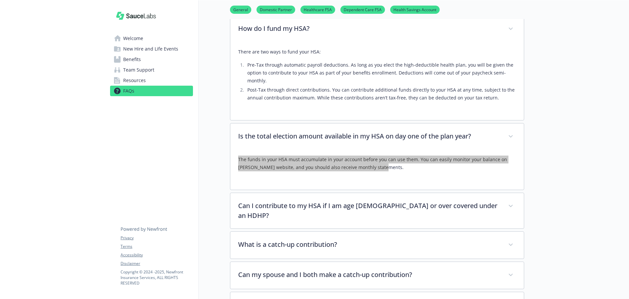
scroll to position [1344, 0]
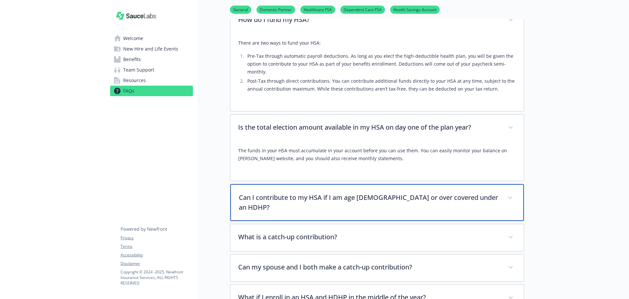
click at [347, 193] on p "Can I contribute to my HSA if I am age [DEMOGRAPHIC_DATA] or over covered under…" at bounding box center [369, 202] width 261 height 20
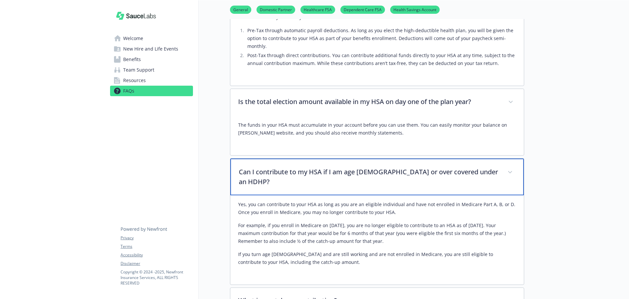
scroll to position [1376, 0]
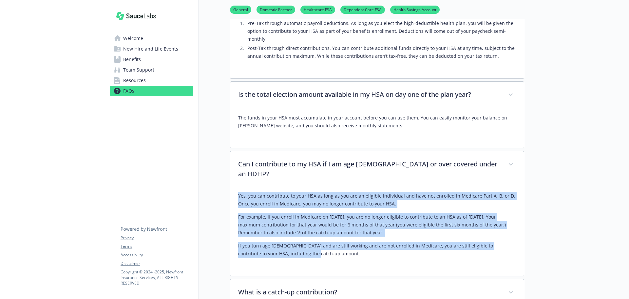
drag, startPoint x: 290, startPoint y: 242, endPoint x: 243, endPoint y: 181, distance: 76.8
click at [237, 186] on div "Yes, you can contribute to your HSA as long as you are an eligible individual a…" at bounding box center [377, 230] width 294 height 89
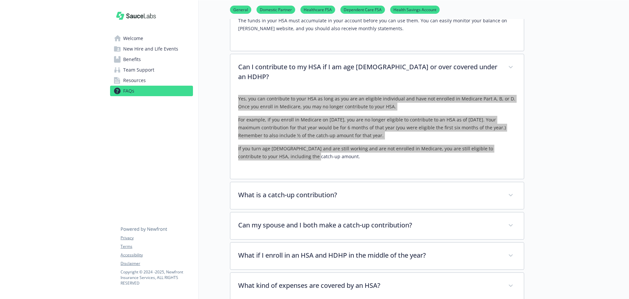
scroll to position [1475, 0]
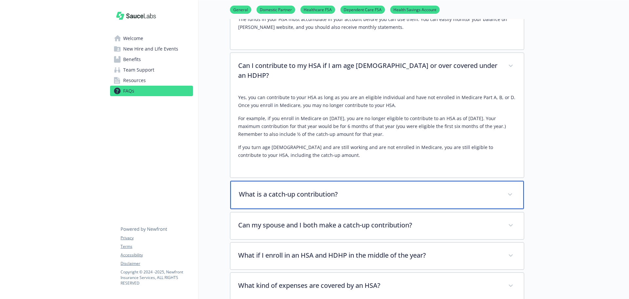
click at [359, 186] on div "What is a catch-up contribution?" at bounding box center [377, 195] width 294 height 28
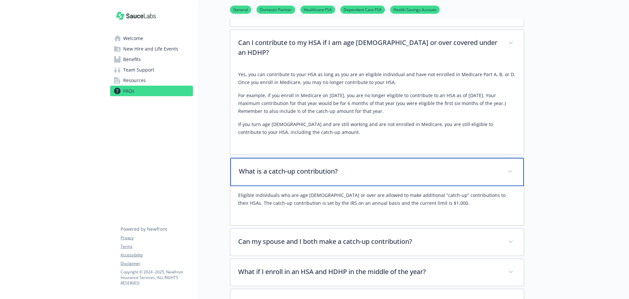
scroll to position [1540, 0]
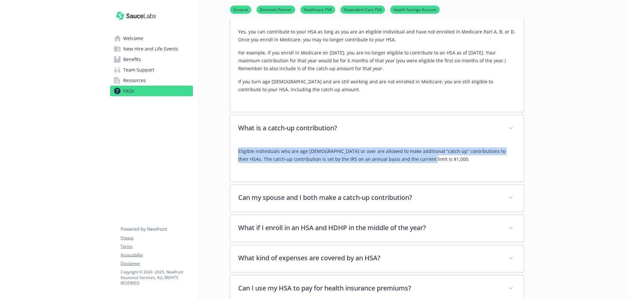
drag, startPoint x: 418, startPoint y: 145, endPoint x: 236, endPoint y: 131, distance: 182.4
click at [236, 142] on div "Eligible individuals who are age [DEMOGRAPHIC_DATA] or over are allowed to make…" at bounding box center [377, 161] width 294 height 39
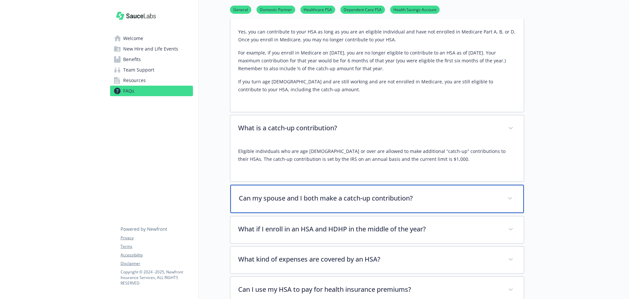
click at [346, 193] on p "Can my spouse and I both make a catch-up contribution?" at bounding box center [369, 198] width 261 height 10
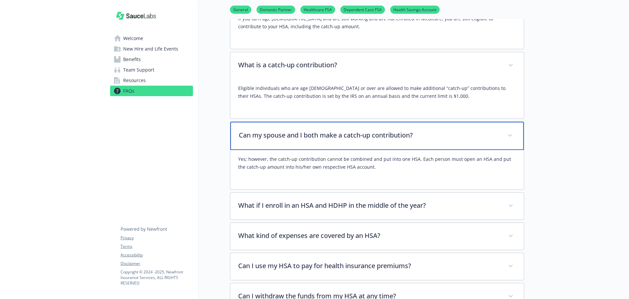
scroll to position [1606, 0]
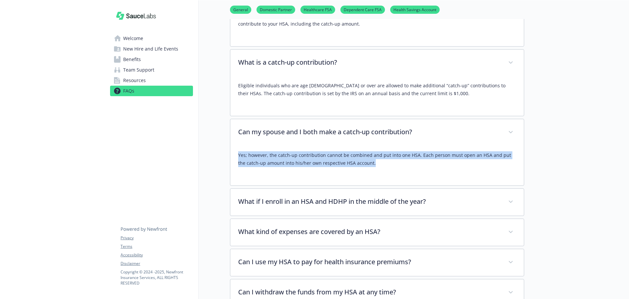
drag, startPoint x: 366, startPoint y: 153, endPoint x: 239, endPoint y: 142, distance: 127.3
click at [239, 146] on div "Yes; however, the catch-up contribution cannot be combined and put into one HSA…" at bounding box center [377, 161] width 278 height 31
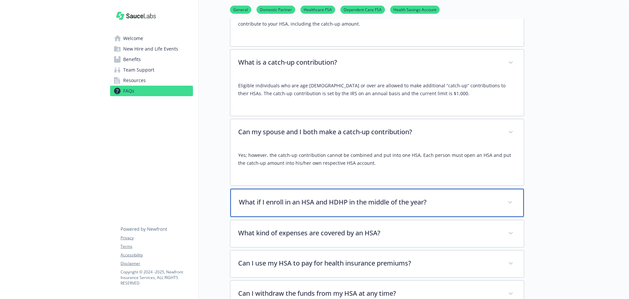
click at [354, 190] on div "What if I enroll in an HSA and HDHP in the middle of the year?" at bounding box center [377, 202] width 294 height 28
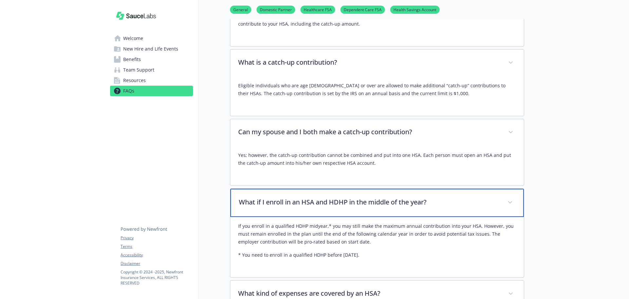
scroll to position [1638, 0]
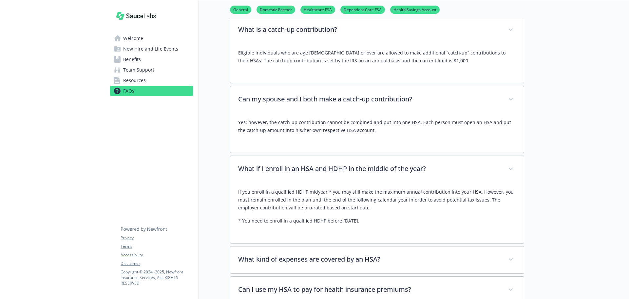
drag, startPoint x: 363, startPoint y: 207, endPoint x: 233, endPoint y: 176, distance: 133.8
click at [233, 183] on div "If you enroll in a qualified HDHP midyear,* you may still make the maximum annu…" at bounding box center [377, 213] width 294 height 60
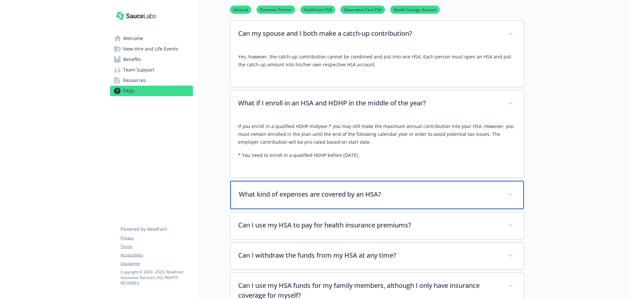
click at [364, 186] on div "What kind of expenses are covered by an HSA?" at bounding box center [377, 195] width 294 height 28
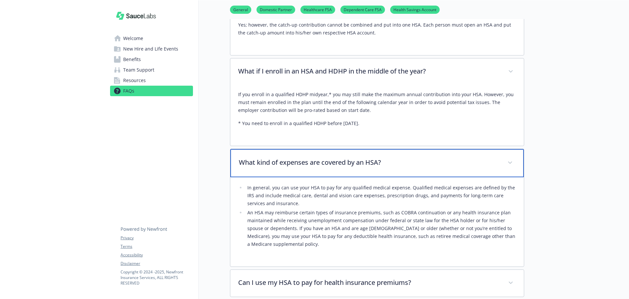
scroll to position [1769, 0]
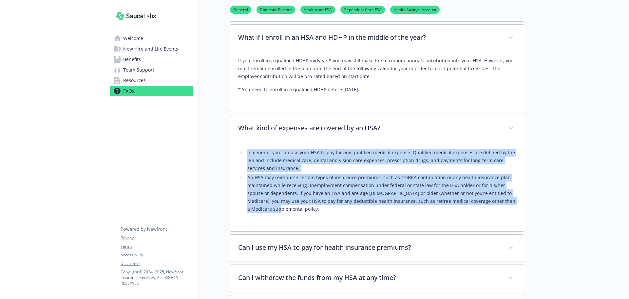
drag, startPoint x: 513, startPoint y: 186, endPoint x: 242, endPoint y: 139, distance: 275.5
click at [242, 148] on ul "In general, you can use your HSA to pay for any qualified medical expense. Qual…" at bounding box center [377, 180] width 278 height 64
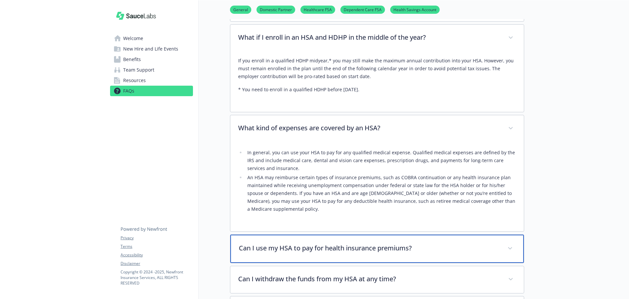
click at [319, 234] on div "Can I use my HSA to pay for health insurance premiums?" at bounding box center [377, 248] width 294 height 28
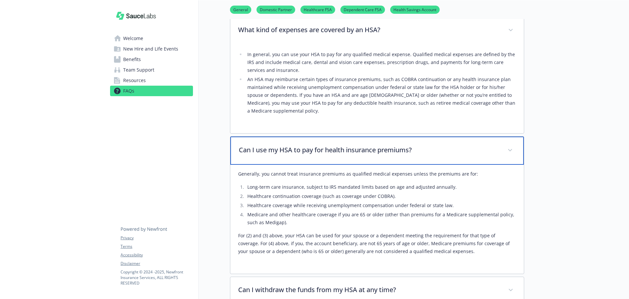
scroll to position [1868, 0]
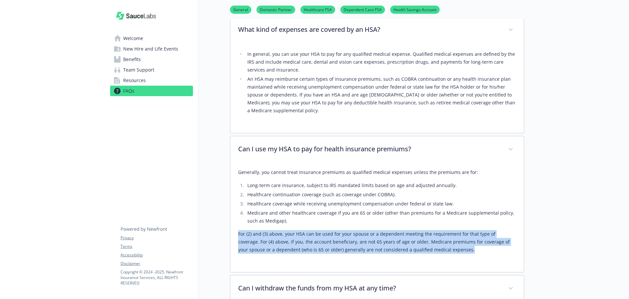
drag, startPoint x: 442, startPoint y: 227, endPoint x: 236, endPoint y: 203, distance: 207.5
click at [236, 203] on div "Generally, you cannot treat insurance premiums as qualified medical expenses un…" at bounding box center [377, 217] width 294 height 109
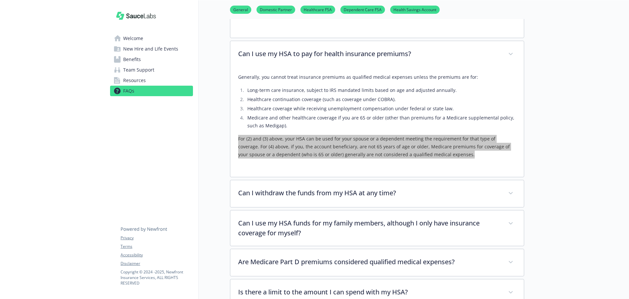
scroll to position [1966, 0]
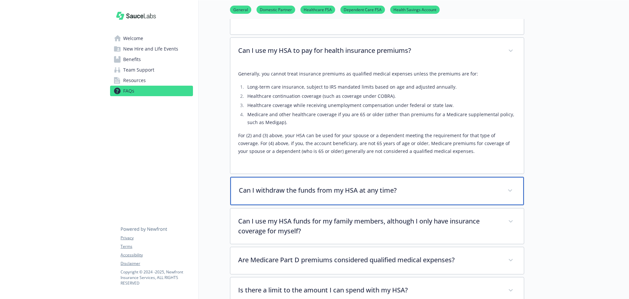
click at [298, 185] on p "Can I withdraw the funds from my HSA at any time?" at bounding box center [369, 190] width 261 height 10
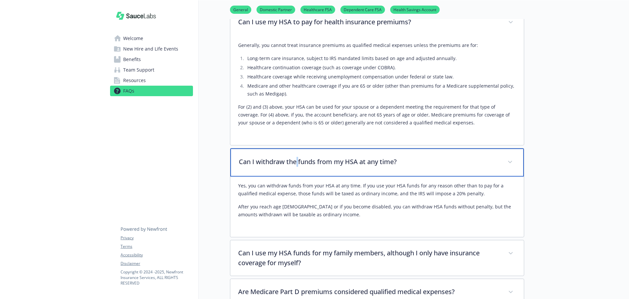
scroll to position [2032, 0]
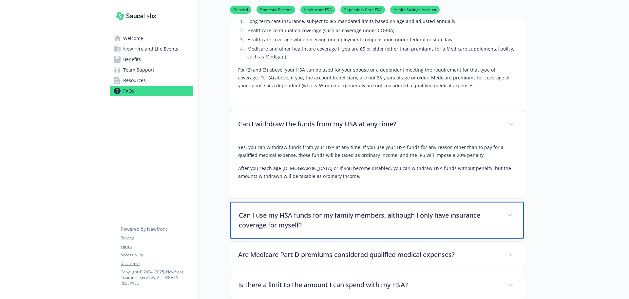
click at [393, 211] on div "Can I use my HSA funds for my family members, although I only have insurance co…" at bounding box center [377, 220] width 294 height 37
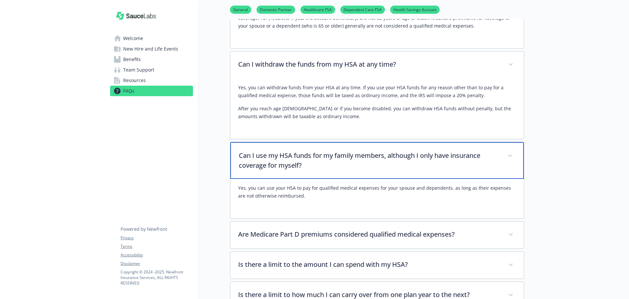
scroll to position [2097, 0]
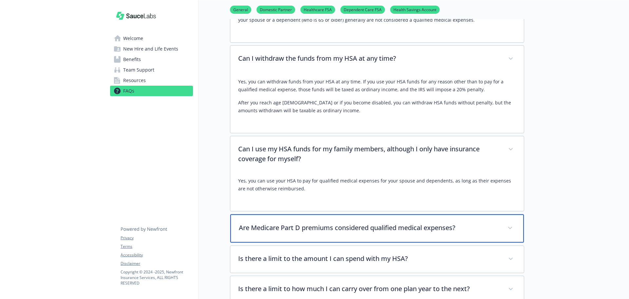
click at [370, 222] on p "Are Medicare Part D premiums considered qualified medical expenses?" at bounding box center [369, 227] width 261 height 10
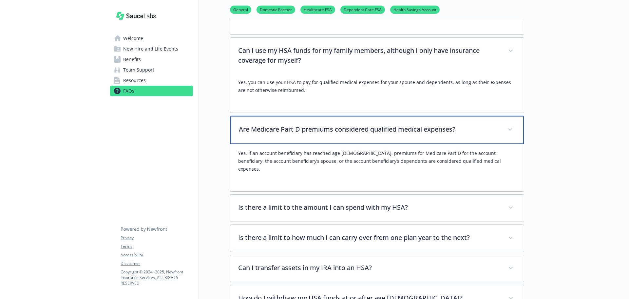
scroll to position [2228, 0]
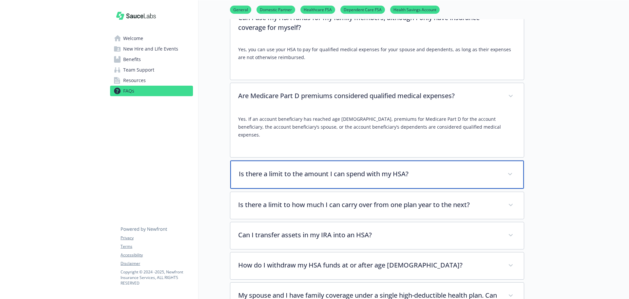
click at [360, 160] on div "Is there a limit to the amount I can spend with my HSA?" at bounding box center [377, 174] width 294 height 28
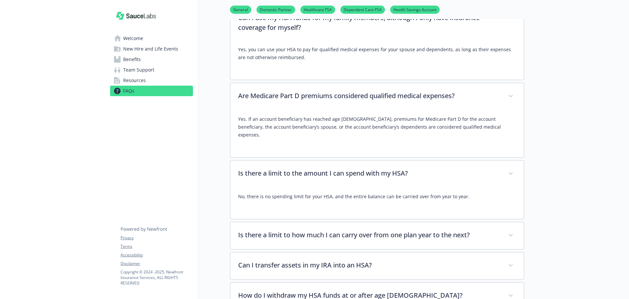
click at [466, 187] on div "No, there is no spending limit for your HSA, and the entire balance can be carr…" at bounding box center [377, 199] width 278 height 24
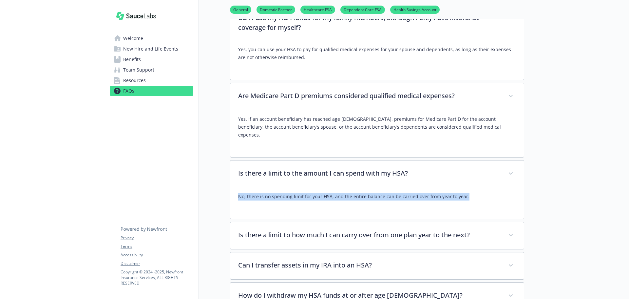
drag, startPoint x: 466, startPoint y: 167, endPoint x: 232, endPoint y: 168, distance: 234.0
click at [232, 187] on div "No, there is no spending limit for your HSA, and the entire balance can be carr…" at bounding box center [377, 202] width 294 height 31
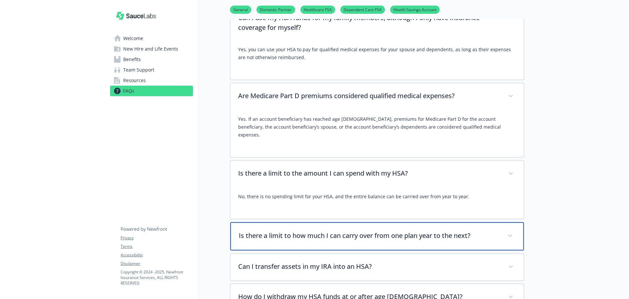
drag, startPoint x: 379, startPoint y: 198, endPoint x: 390, endPoint y: 198, distance: 10.5
click at [380, 230] on p "Is there a limit to how much I can carry over from one plan year to the next?" at bounding box center [369, 235] width 261 height 10
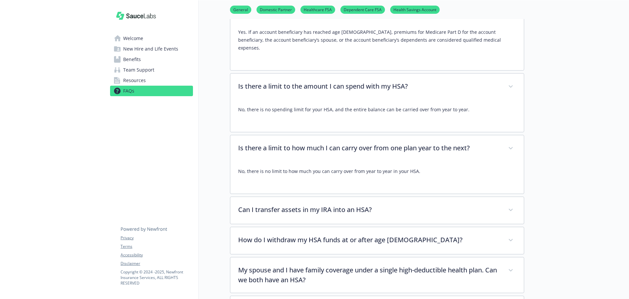
scroll to position [2327, 0]
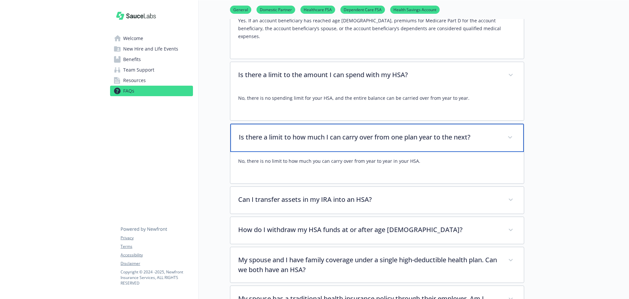
click at [509, 136] on icon at bounding box center [510, 137] width 4 height 2
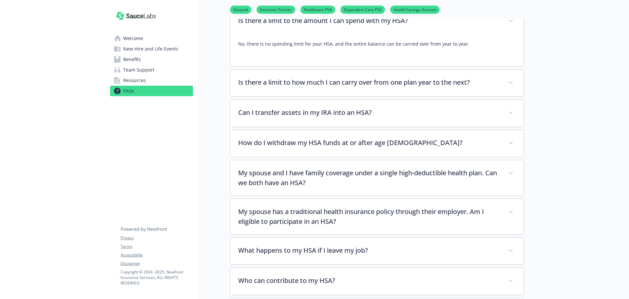
scroll to position [2392, 0]
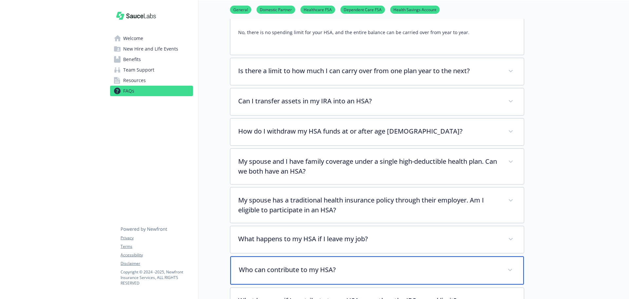
click at [281, 264] on p "Who can contribute to my HSA?" at bounding box center [369, 269] width 261 height 10
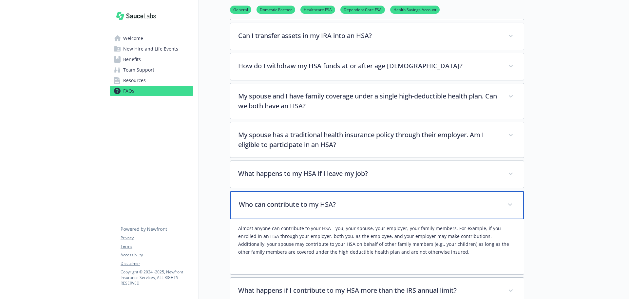
scroll to position [2458, 0]
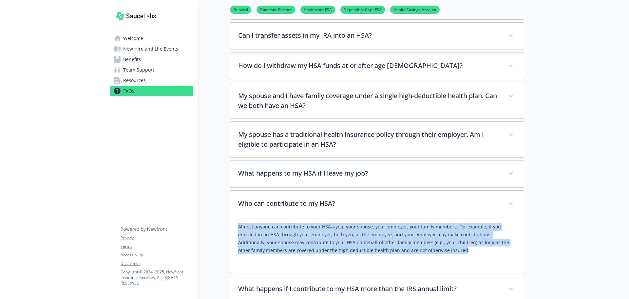
drag, startPoint x: 389, startPoint y: 215, endPoint x: 239, endPoint y: 197, distance: 151.6
click at [238, 222] on p "Almost anyone can contribute to your HSA—you, your spouse, your employer, your …" at bounding box center [377, 237] width 278 height 31
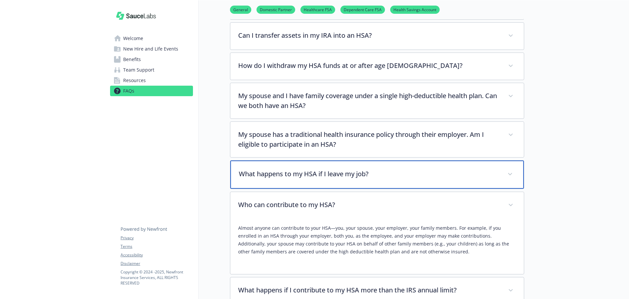
click at [303, 160] on div "What happens to my HSA if I leave my job?" at bounding box center [377, 174] width 294 height 28
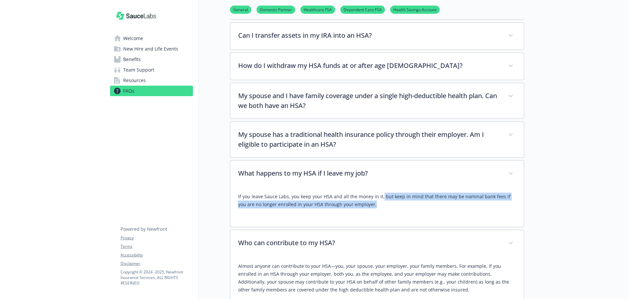
drag, startPoint x: 380, startPoint y: 166, endPoint x: 415, endPoint y: 178, distance: 37.0
click at [424, 187] on div "If you leave Sauce Labs, you keep your HSA and all the money in it, but keep in…" at bounding box center [377, 202] width 278 height 31
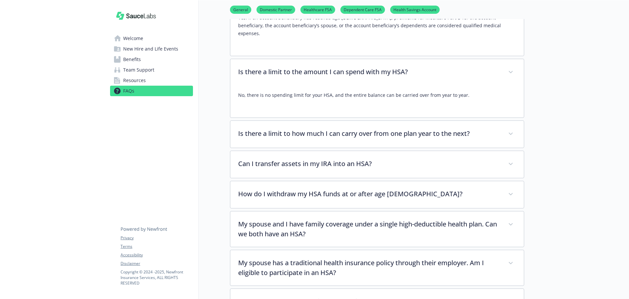
scroll to position [2327, 0]
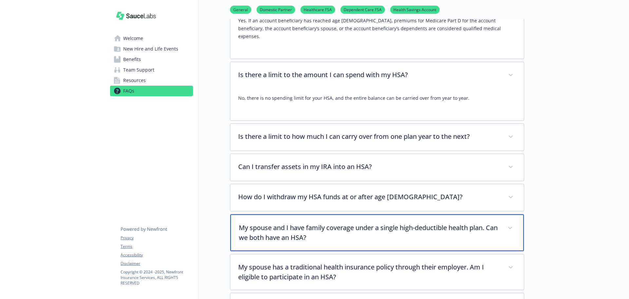
click at [362, 222] on p "My spouse and I have family coverage under a single high-deductible health plan…" at bounding box center [369, 232] width 261 height 20
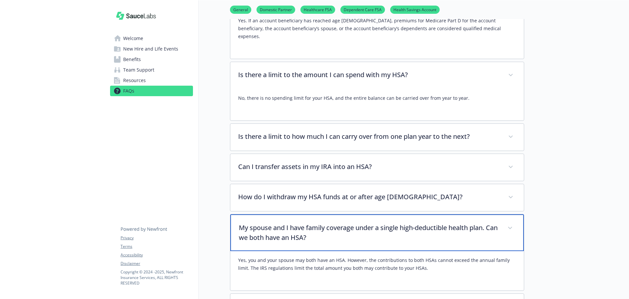
scroll to position [2359, 0]
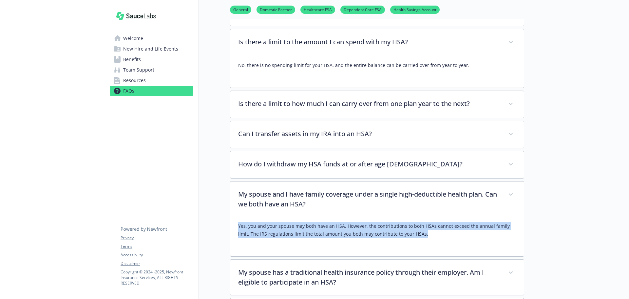
drag, startPoint x: 418, startPoint y: 206, endPoint x: 238, endPoint y: 197, distance: 180.1
click at [238, 222] on p "Yes, you and your spouse may both have an HSA. However, the contributions to bo…" at bounding box center [377, 230] width 278 height 16
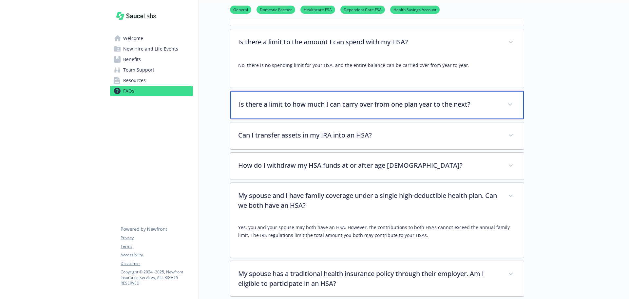
click at [292, 91] on div "Is there a limit to how much I can carry over from one plan year to the next?" at bounding box center [377, 105] width 294 height 28
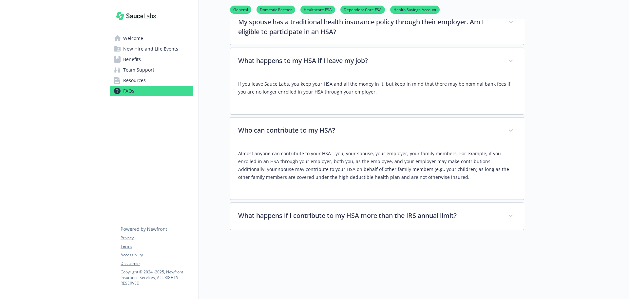
scroll to position [2642, 0]
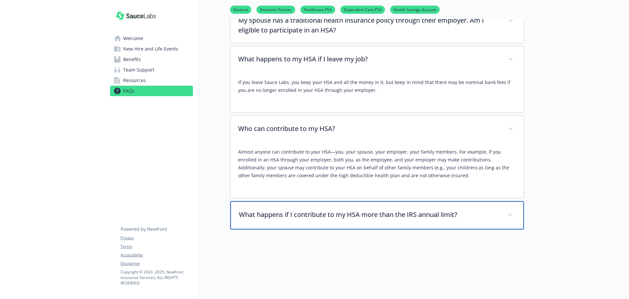
click at [351, 201] on div "What happens if I contribute to my HSA more than the IRS annual limit?" at bounding box center [377, 215] width 294 height 28
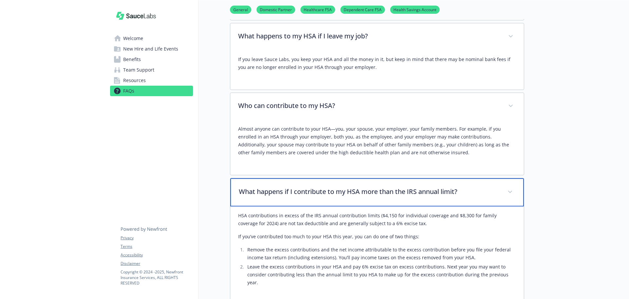
scroll to position [2675, 0]
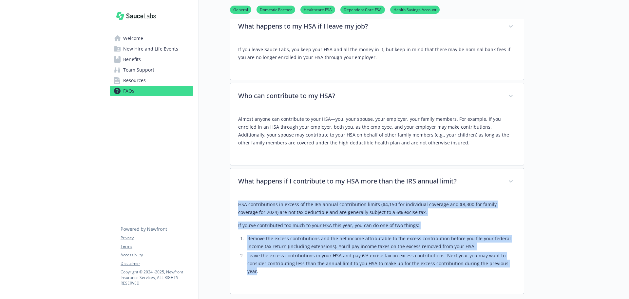
drag, startPoint x: 510, startPoint y: 232, endPoint x: 230, endPoint y: 174, distance: 286.5
click at [314, 200] on p "HSA contributions in excess of the IRS annual contribution limits ($4,150 for i…" at bounding box center [377, 208] width 278 height 16
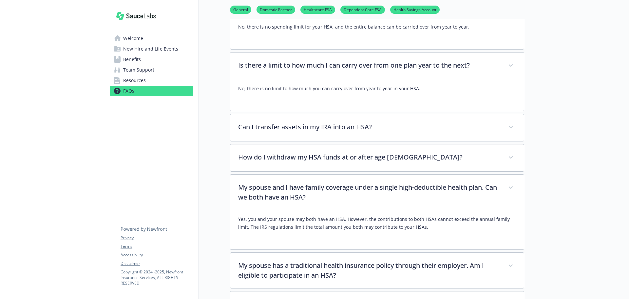
scroll to position [2380, 0]
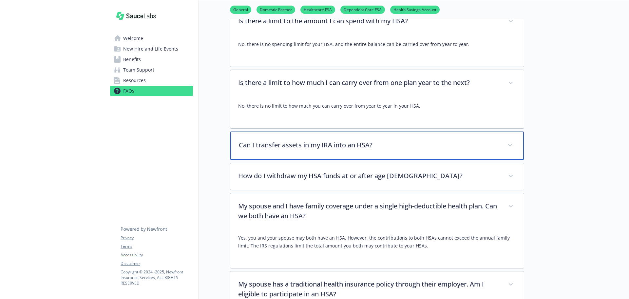
click at [316, 140] on p "Can I transfer assets in my IRA into an HSA?" at bounding box center [369, 145] width 261 height 10
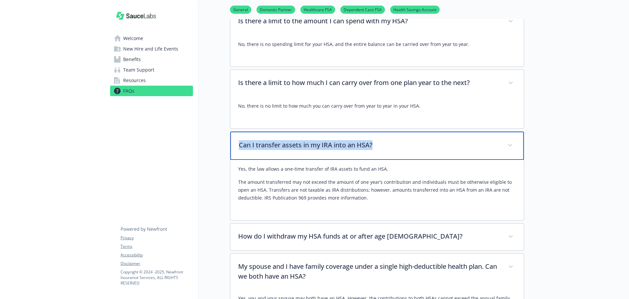
drag, startPoint x: 381, startPoint y: 114, endPoint x: 251, endPoint y: 111, distance: 130.1
click at [235, 131] on div "Can I transfer assets in my IRA into an HSA?" at bounding box center [377, 145] width 294 height 28
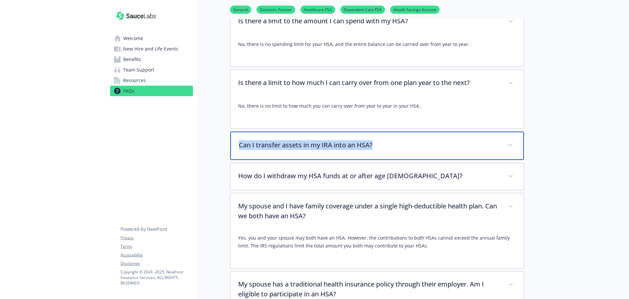
click at [387, 140] on p "Can I transfer assets in my IRA into an HSA?" at bounding box center [369, 145] width 261 height 10
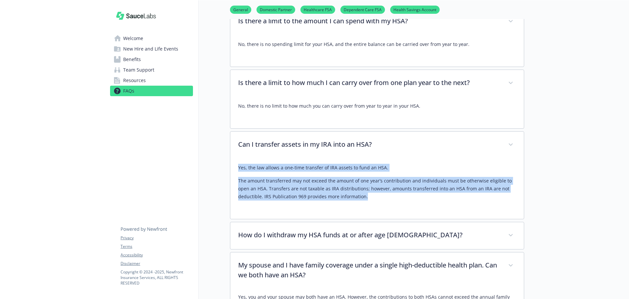
drag, startPoint x: 320, startPoint y: 165, endPoint x: 236, endPoint y: 135, distance: 89.0
click at [236, 158] on div "Yes, the law allows a one-time transfer of IRA assets to fund an HSA. The amoun…" at bounding box center [377, 188] width 294 height 60
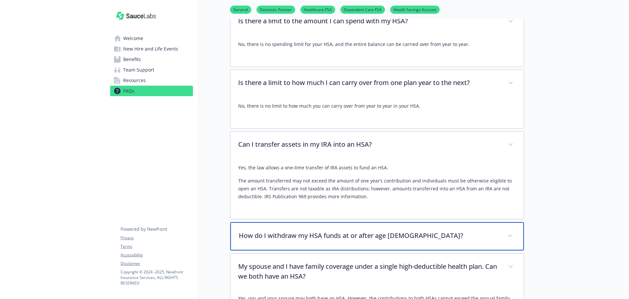
click at [408, 230] on p "How do I withdraw my HSA funds at or after age [DEMOGRAPHIC_DATA]?" at bounding box center [369, 235] width 261 height 10
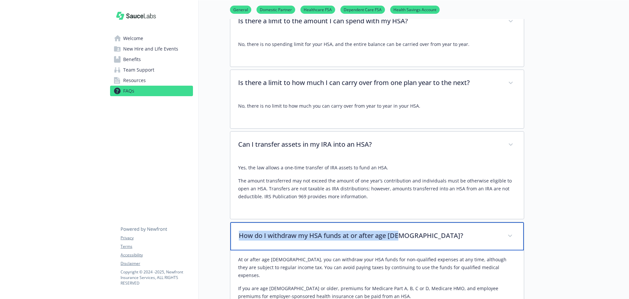
drag, startPoint x: 402, startPoint y: 203, endPoint x: 254, endPoint y: 196, distance: 149.0
click at [240, 222] on div "How do I withdraw my HSA funds at or after age [DEMOGRAPHIC_DATA]?" at bounding box center [377, 236] width 294 height 28
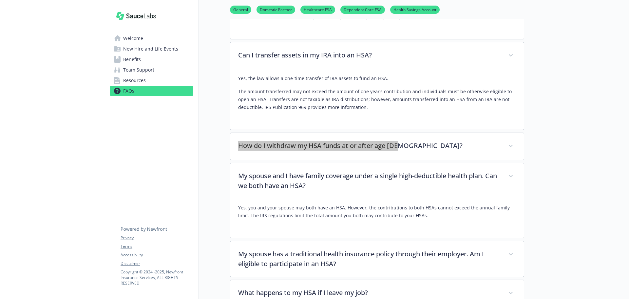
scroll to position [2479, 0]
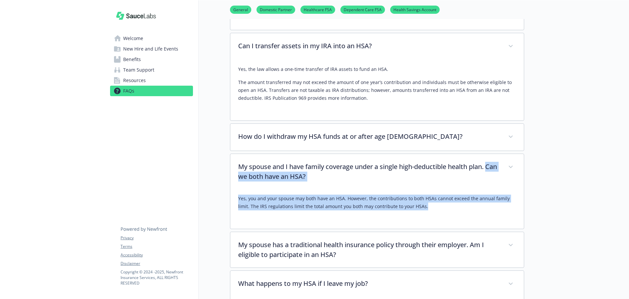
drag, startPoint x: 420, startPoint y: 179, endPoint x: 237, endPoint y: 148, distance: 185.7
click at [237, 153] on div "My spouse and I have family coverage under a single high-deductible health plan…" at bounding box center [377, 190] width 294 height 75
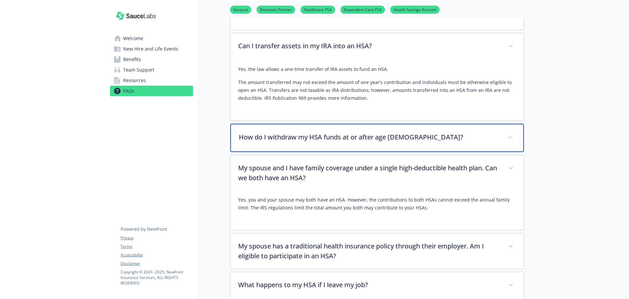
click at [293, 132] on p "How do I withdraw my HSA funds at or after age [DEMOGRAPHIC_DATA]?" at bounding box center [369, 137] width 261 height 10
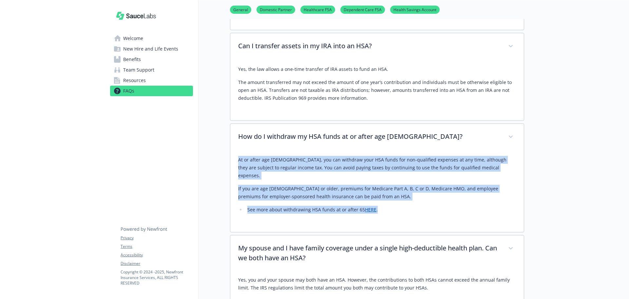
drag, startPoint x: 385, startPoint y: 172, endPoint x: 247, endPoint y: 134, distance: 143.7
click at [243, 156] on div "At or after age [DEMOGRAPHIC_DATA], you can withdraw your HSA funds for non-qua…" at bounding box center [377, 185] width 278 height 58
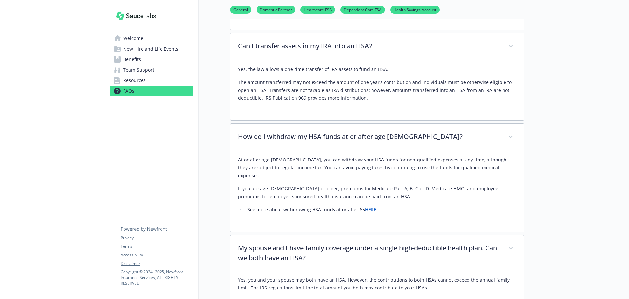
drag, startPoint x: 252, startPoint y: 134, endPoint x: 291, endPoint y: 119, distance: 41.6
click at [291, 150] on div "At or after age [DEMOGRAPHIC_DATA], you can withdraw your HSA funds for non-qua…" at bounding box center [377, 186] width 278 height 73
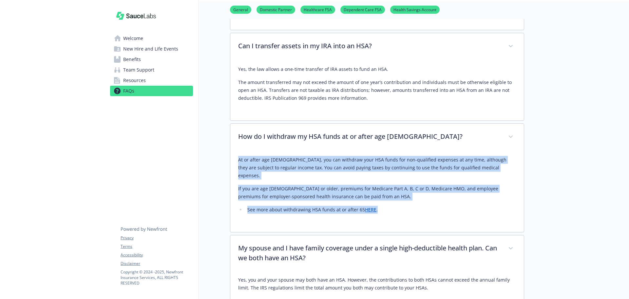
drag, startPoint x: 386, startPoint y: 173, endPoint x: 234, endPoint y: 130, distance: 157.9
click at [234, 150] on div "At or after age [DEMOGRAPHIC_DATA], you can withdraw your HSA funds for non-qua…" at bounding box center [377, 190] width 294 height 81
